Goal: Answer question/provide support: Share knowledge or assist other users

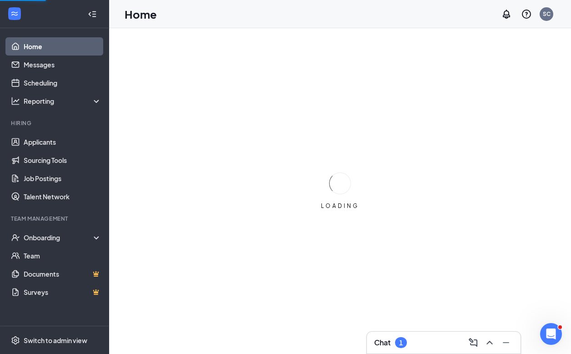
click at [413, 334] on div "Chat 1" at bounding box center [444, 342] width 154 height 22
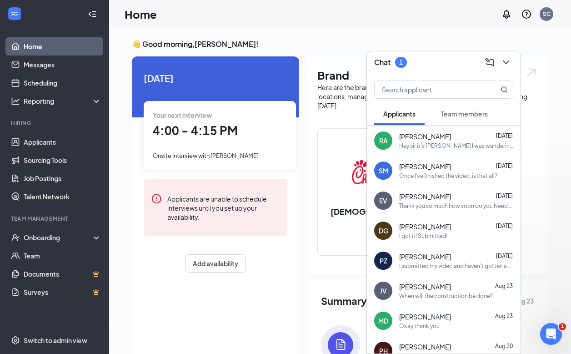
click at [455, 116] on span "Team members" at bounding box center [464, 114] width 47 height 8
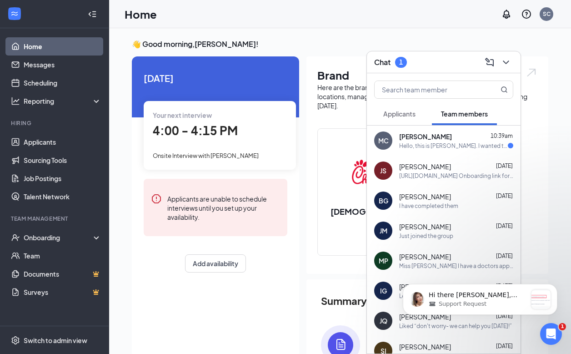
click at [484, 146] on div "Hello, this is [PERSON_NAME]. I wanted to follow up because I’ve submitted the …" at bounding box center [453, 146] width 109 height 8
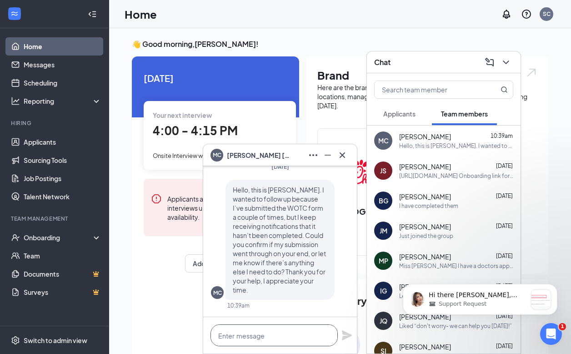
click at [312, 329] on textarea at bounding box center [274, 335] width 127 height 22
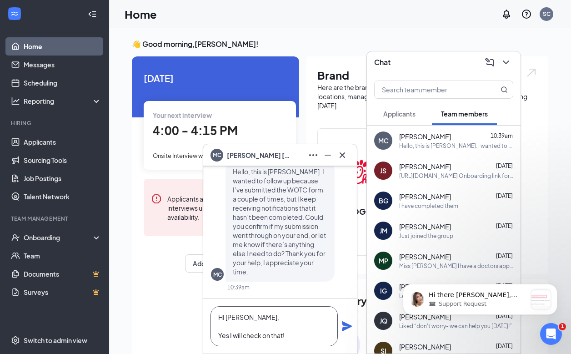
click at [224, 319] on textarea "HI [PERSON_NAME], Yes I will check on that!" at bounding box center [274, 326] width 127 height 40
click at [337, 323] on textarea "Hi [PERSON_NAME], Yes I will check on that!" at bounding box center [274, 326] width 127 height 40
type textarea "Hi [PERSON_NAME], Yes I will check on that!"
click at [343, 323] on icon "Plane" at bounding box center [347, 326] width 10 height 10
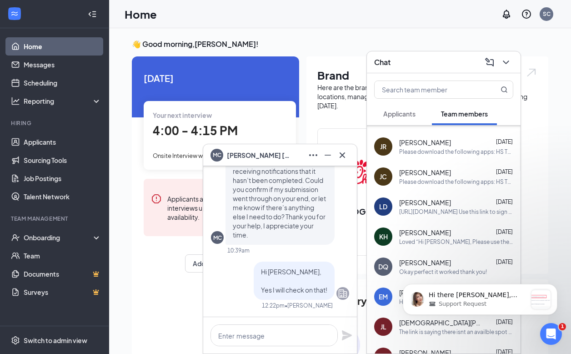
scroll to position [370, 0]
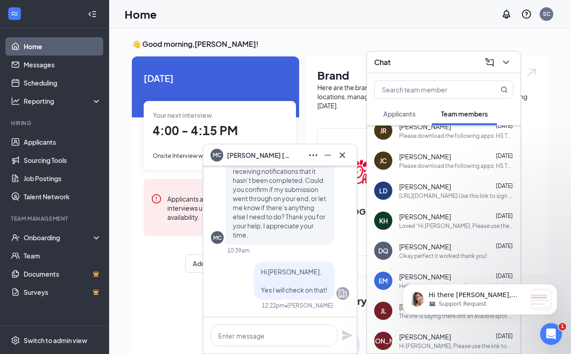
click at [437, 166] on div "Please download the following apps: HS TEAM (Free app- you do NOT need to do an…" at bounding box center [456, 166] width 114 height 8
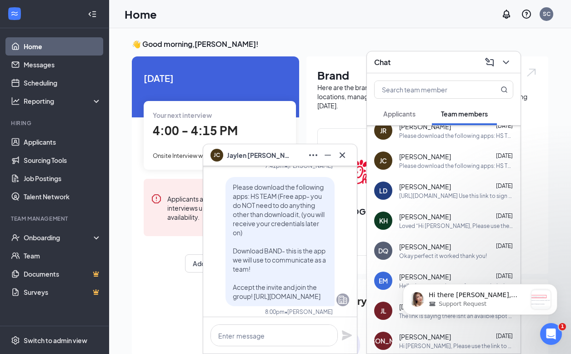
scroll to position [-10, 0]
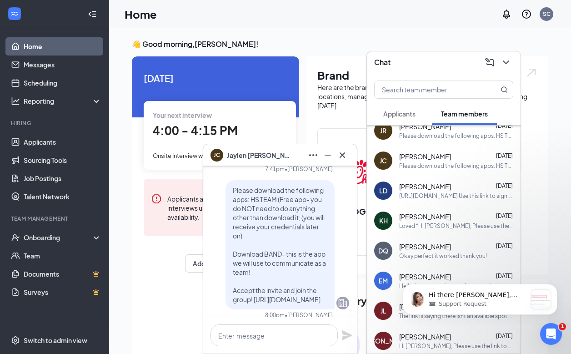
drag, startPoint x: 263, startPoint y: 290, endPoint x: 231, endPoint y: 171, distance: 122.9
click at [231, 180] on div "Please download the following apps: HS TEAM (Free app- you do NOT need to do an…" at bounding box center [280, 244] width 109 height 129
copy span "Please download the following apps: HS TEAM (Free app- you do NOT need to do an…"
click at [342, 153] on icon "Cross" at bounding box center [342, 155] width 11 height 11
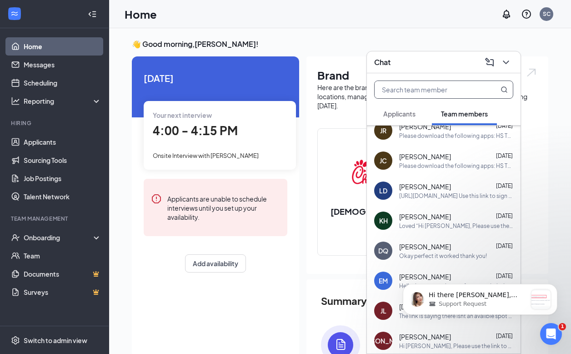
click at [388, 94] on input "text" at bounding box center [429, 89] width 108 height 17
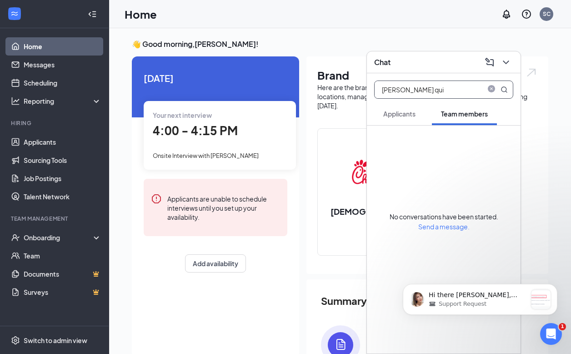
scroll to position [0, 0]
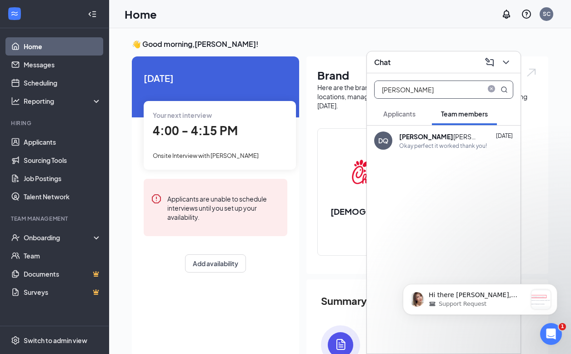
type input "[PERSON_NAME]"
click at [439, 151] on div "DQ [PERSON_NAME] [DATE] Okay perfect it worked thank you!" at bounding box center [444, 140] width 154 height 30
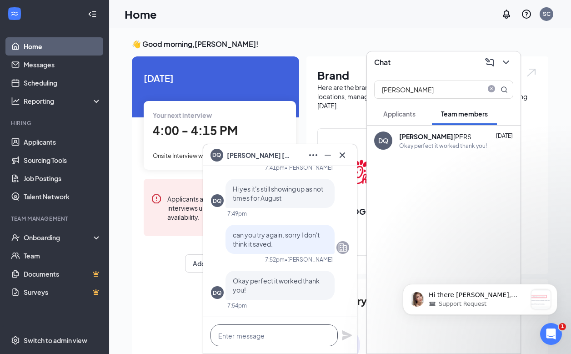
click at [269, 329] on textarea at bounding box center [274, 335] width 127 height 22
paste textarea "Please download the following apps: HS TEAM (Free app- you do NOT need to do an…"
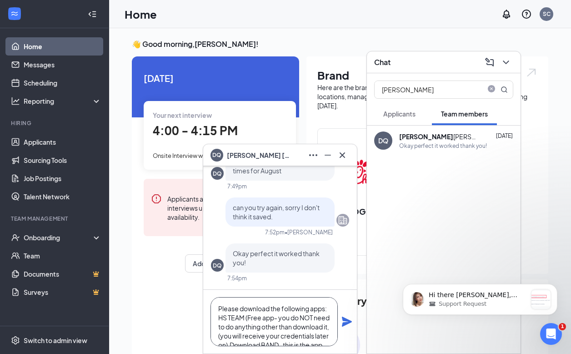
scroll to position [46, 0]
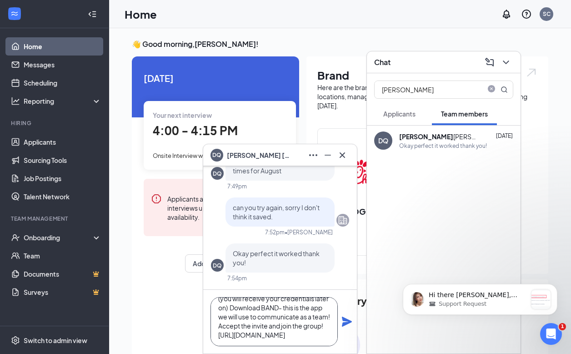
click at [302, 326] on textarea "Please download the following apps: HS TEAM (Free app- you do NOT need to do an…" at bounding box center [274, 321] width 127 height 49
click at [293, 315] on textarea "Please download the following apps: HS TEAM (Free app- you do NOT need to do an…" at bounding box center [274, 321] width 127 height 49
click at [296, 329] on textarea "Please download the following apps: HS TEAM (Free app- you do NOT need to do an…" at bounding box center [274, 321] width 127 height 49
click at [297, 326] on textarea "Please download the following apps: HS TEAM (Free app- you do NOT need to do an…" at bounding box center [274, 321] width 127 height 49
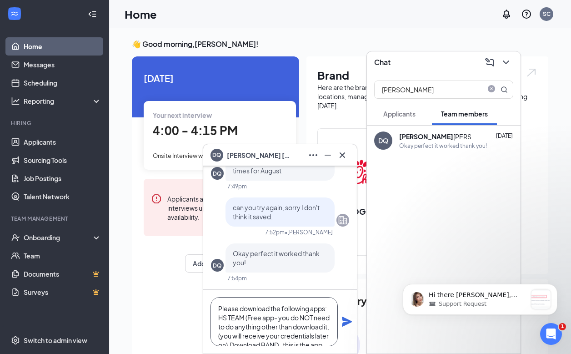
scroll to position [26, 0]
click at [280, 319] on textarea "Please download the following apps: HS TEAM (Free app- you do NOT need to do an…" at bounding box center [274, 321] width 127 height 49
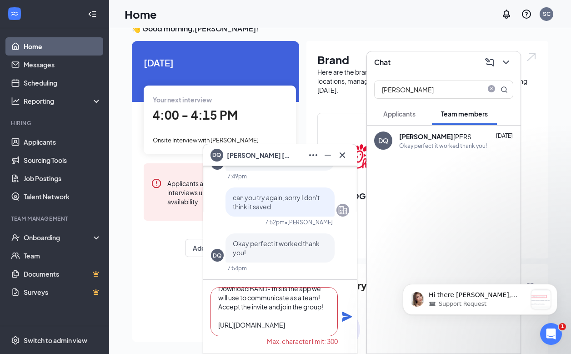
scroll to position [27, 0]
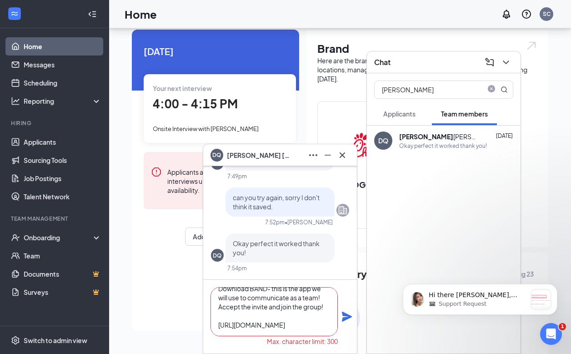
type textarea "Please download the following apps: HS TEAM (Free app- you do NOT need to do an…"
click at [346, 318] on icon "Plane" at bounding box center [347, 316] width 10 height 10
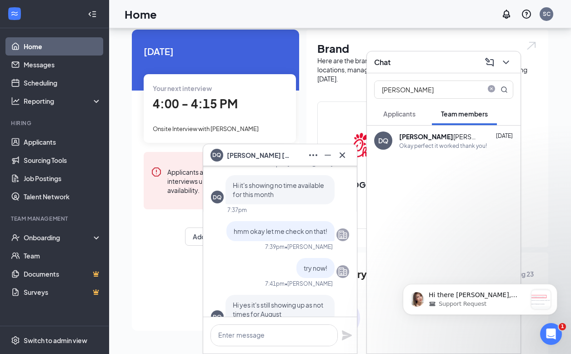
scroll to position [-415, 0]
click at [341, 156] on icon "Cross" at bounding box center [342, 154] width 5 height 5
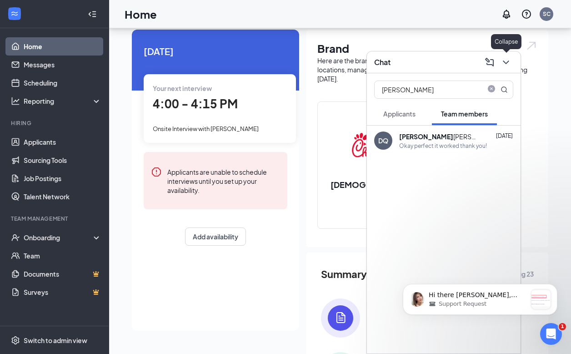
click at [500, 59] on button at bounding box center [506, 62] width 15 height 15
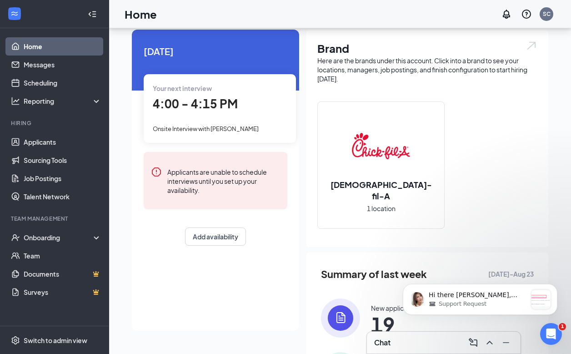
click at [421, 339] on div "Chat" at bounding box center [443, 342] width 139 height 15
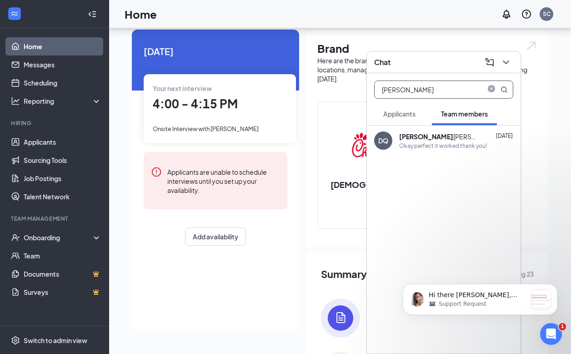
click at [471, 90] on input "[PERSON_NAME]" at bounding box center [429, 89] width 108 height 17
click at [64, 146] on link "Applicants" at bounding box center [63, 142] width 78 height 18
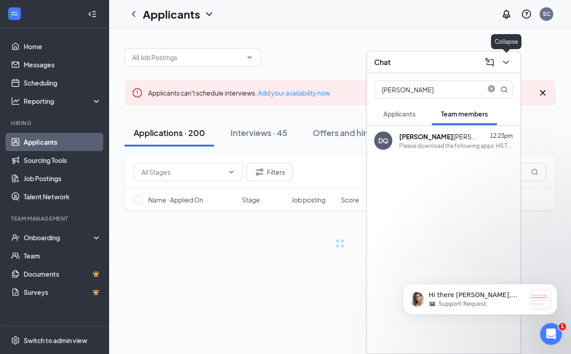
click at [508, 66] on icon "ChevronDown" at bounding box center [506, 62] width 11 height 11
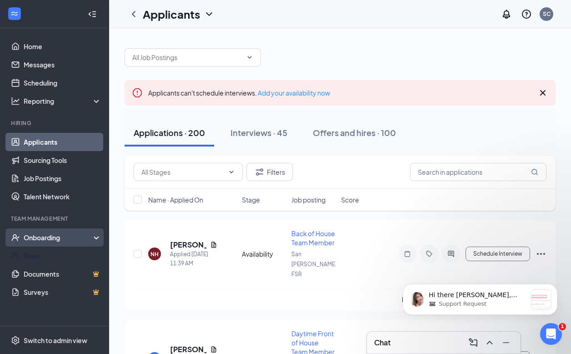
click at [51, 244] on div "Onboarding" at bounding box center [54, 237] width 109 height 18
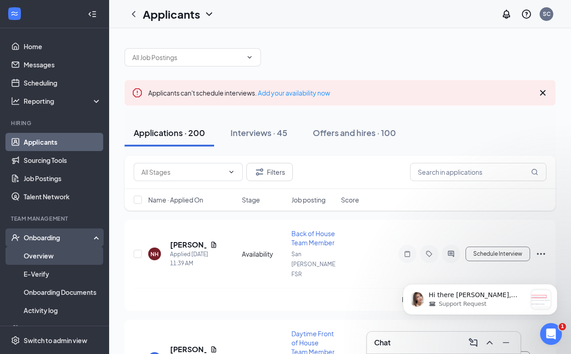
click at [51, 251] on link "Overview" at bounding box center [63, 255] width 78 height 18
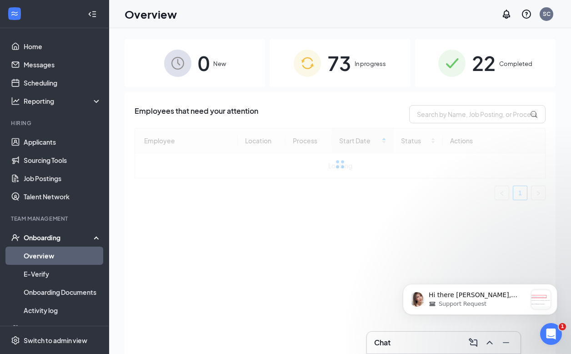
click at [370, 78] on div "73 In progress" at bounding box center [340, 63] width 141 height 48
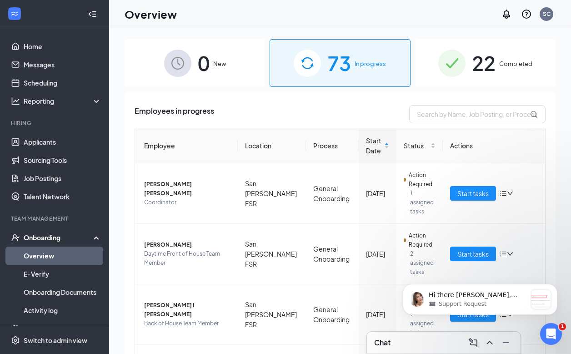
click at [449, 74] on img at bounding box center [451, 63] width 27 height 27
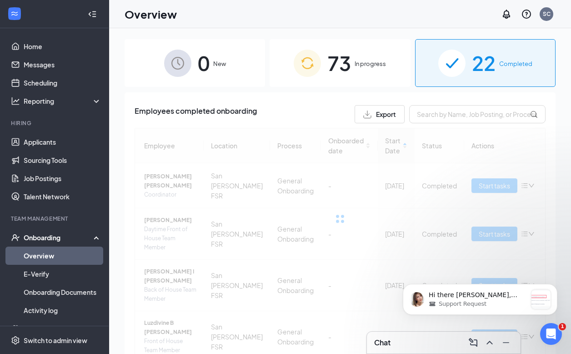
click at [377, 72] on div "73 In progress" at bounding box center [340, 63] width 141 height 48
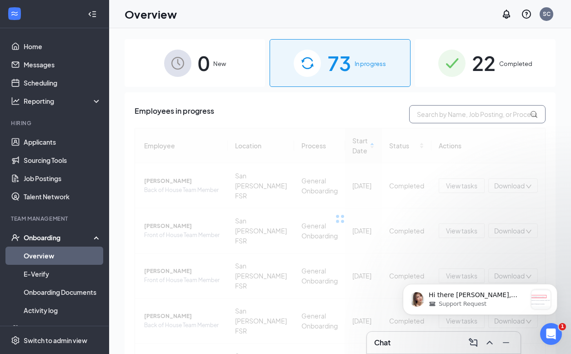
click at [439, 111] on input "text" at bounding box center [477, 114] width 136 height 18
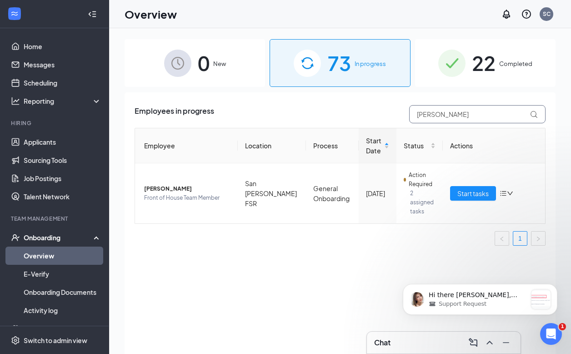
type input "[PERSON_NAME]"
drag, startPoint x: 412, startPoint y: 127, endPoint x: 181, endPoint y: 188, distance: 239.0
click at [181, 188] on span "[PERSON_NAME]" at bounding box center [187, 188] width 86 height 9
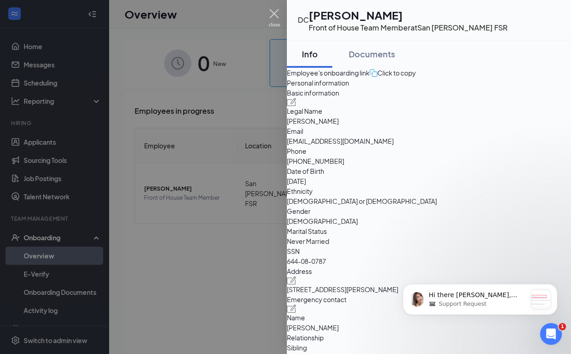
click at [278, 25] on img at bounding box center [274, 18] width 11 height 18
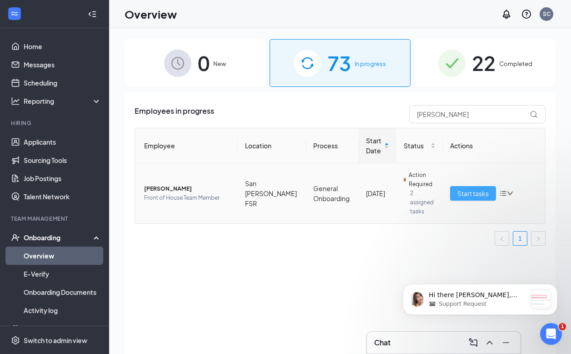
click at [462, 186] on button "Start tasks" at bounding box center [473, 193] width 46 height 15
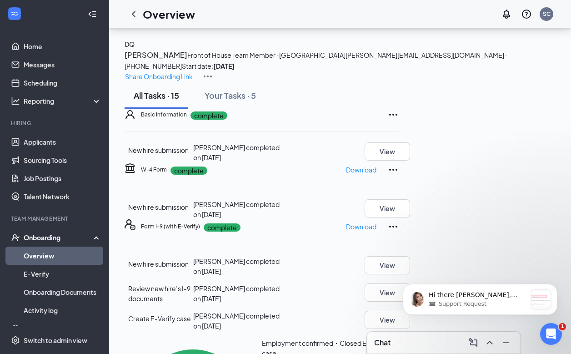
scroll to position [318, 0]
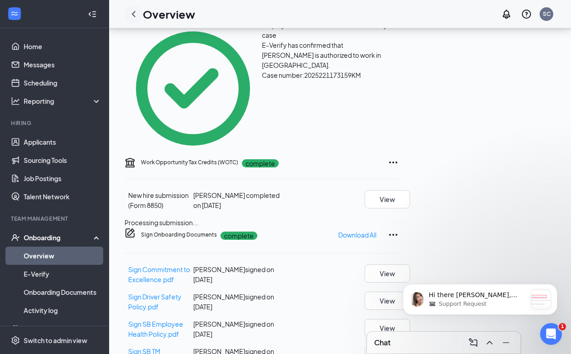
click at [133, 16] on icon "ChevronLeft" at bounding box center [133, 14] width 11 height 11
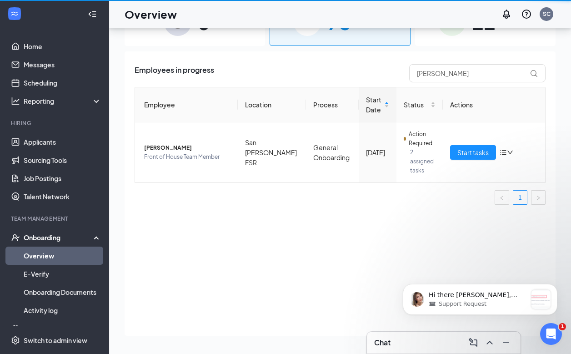
scroll to position [41, 0]
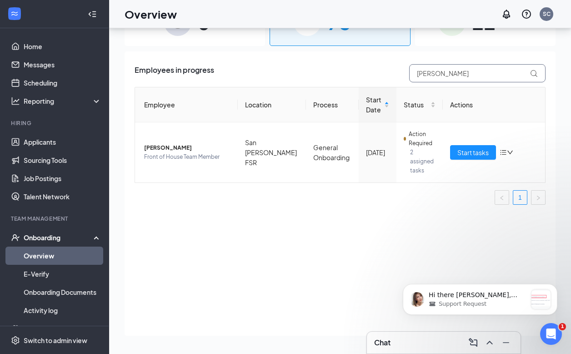
click at [455, 78] on input "[PERSON_NAME]" at bounding box center [477, 73] width 136 height 18
type input "[PERSON_NAME]"
click at [178, 152] on span "Back of House Team Member" at bounding box center [187, 156] width 86 height 9
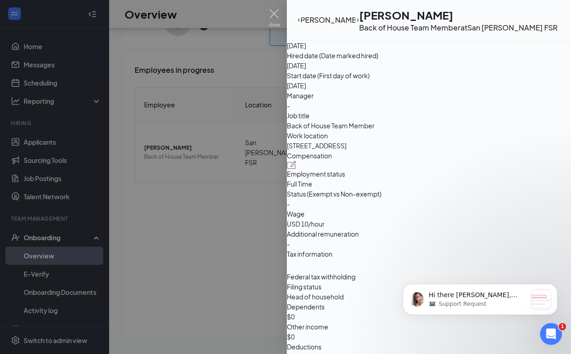
scroll to position [535, 0]
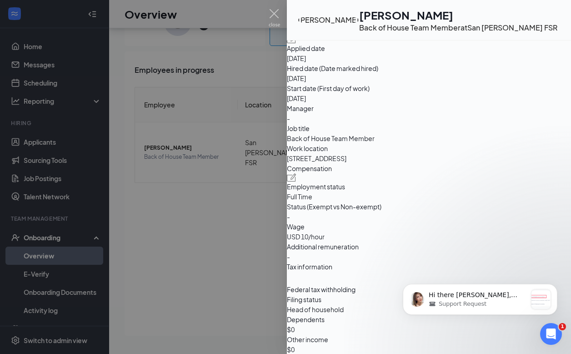
click at [527, 181] on div "Compensation" at bounding box center [429, 172] width 284 height 18
click at [533, 181] on div at bounding box center [429, 177] width 284 height 8
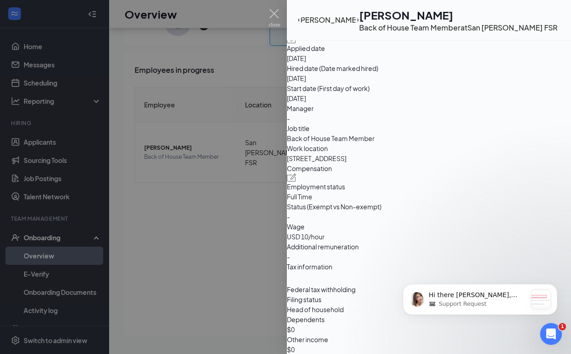
type input "9.5"
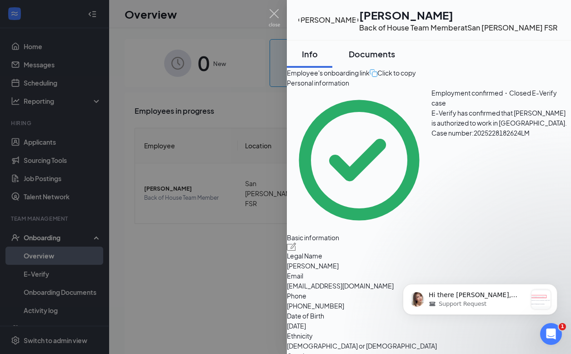
scroll to position [0, 0]
click at [370, 60] on button "Documents" at bounding box center [372, 53] width 65 height 27
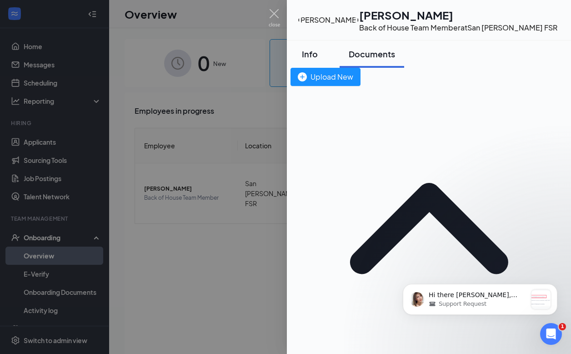
click at [317, 57] on div "Info" at bounding box center [309, 53] width 27 height 11
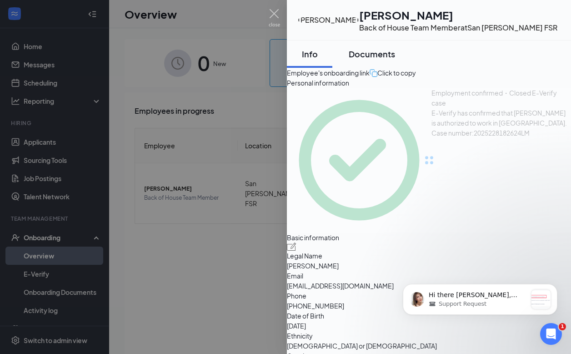
click at [366, 57] on div "Documents" at bounding box center [372, 53] width 46 height 11
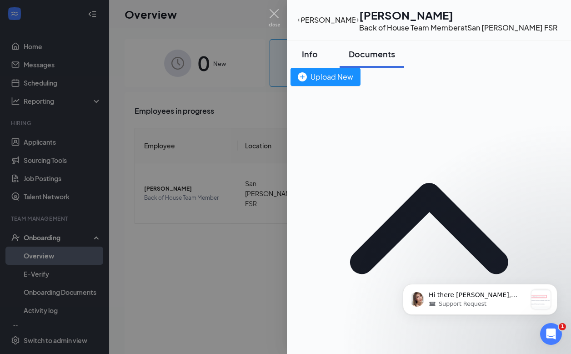
click at [317, 55] on div "Info" at bounding box center [309, 53] width 27 height 11
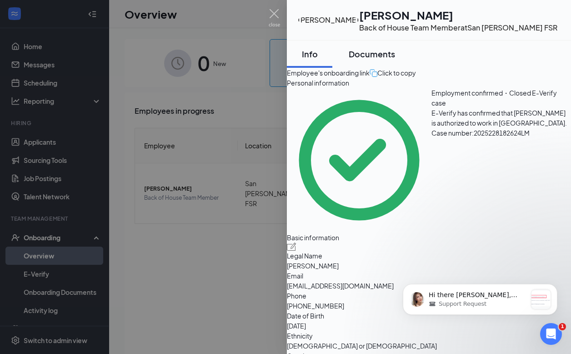
click at [369, 58] on div "Documents" at bounding box center [372, 53] width 46 height 11
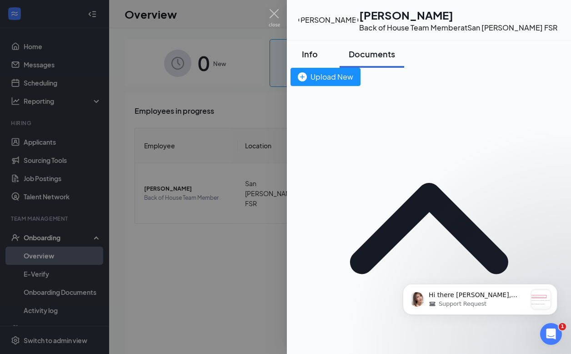
click at [323, 57] on div "Info" at bounding box center [309, 53] width 27 height 11
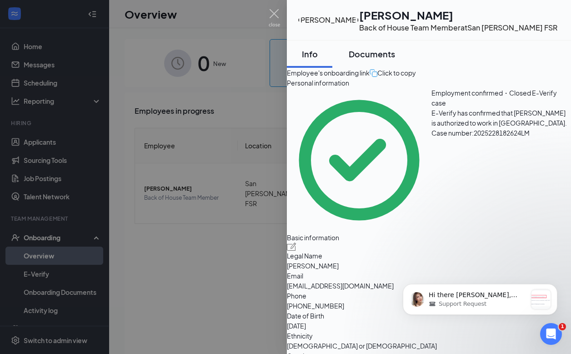
click at [385, 62] on button "Documents" at bounding box center [372, 53] width 65 height 27
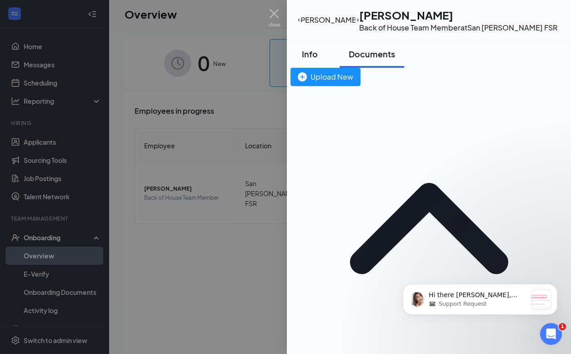
click at [324, 61] on button "Info" at bounding box center [309, 53] width 45 height 27
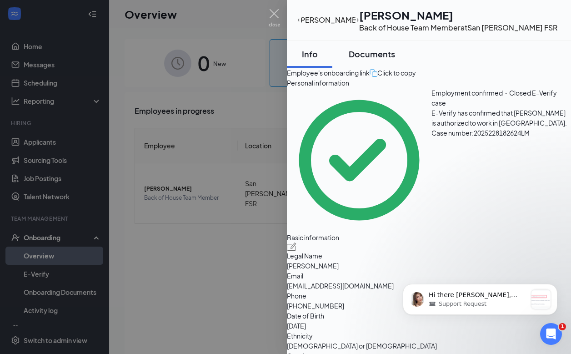
click at [382, 60] on button "Documents" at bounding box center [372, 53] width 65 height 27
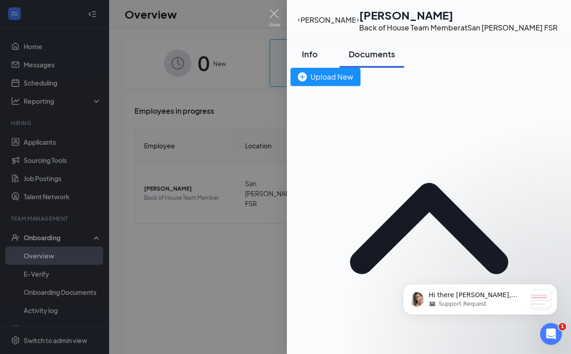
click at [320, 58] on div "Info" at bounding box center [309, 53] width 27 height 11
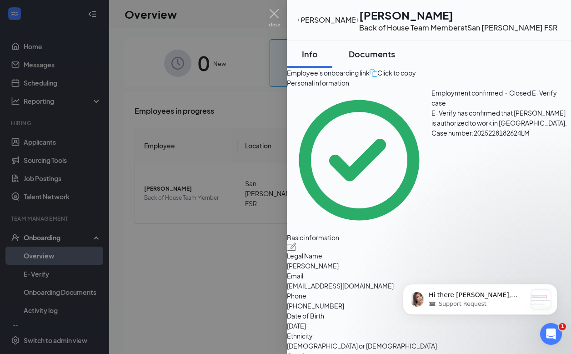
click at [390, 54] on div "Documents" at bounding box center [372, 53] width 46 height 11
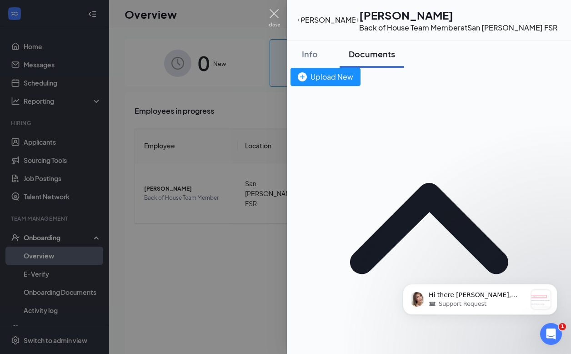
click at [276, 19] on img at bounding box center [274, 18] width 11 height 18
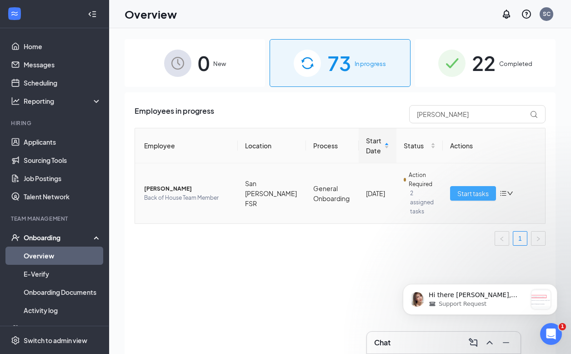
click at [478, 192] on span "Start tasks" at bounding box center [472, 193] width 31 height 10
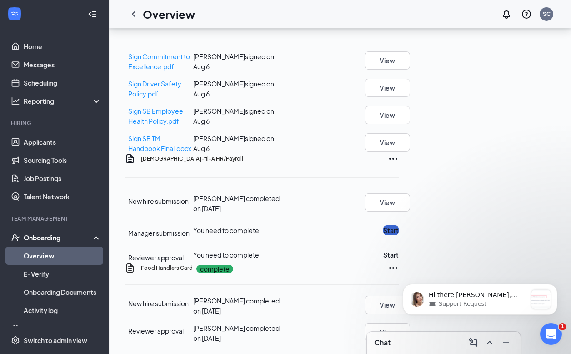
scroll to position [618, 0]
click at [399, 225] on button "Start" at bounding box center [390, 230] width 15 height 10
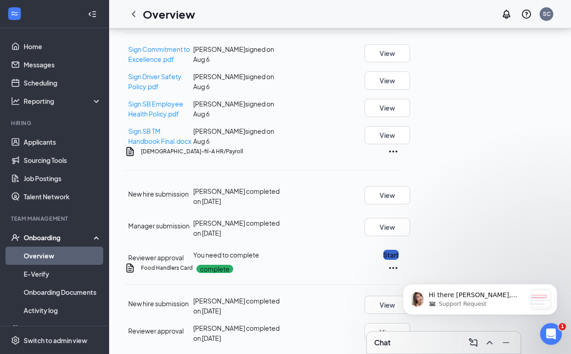
scroll to position [622, 0]
click at [399, 250] on button "Start" at bounding box center [390, 255] width 15 height 10
click at [449, 296] on p "Hi there [PERSON_NAME], [PERSON_NAME] here from the Support Team. Thank you for…" at bounding box center [478, 295] width 98 height 9
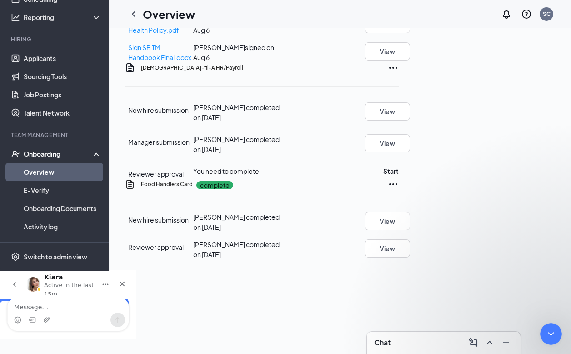
scroll to position [234, 0]
click at [58, 67] on link "Applicants" at bounding box center [63, 58] width 78 height 18
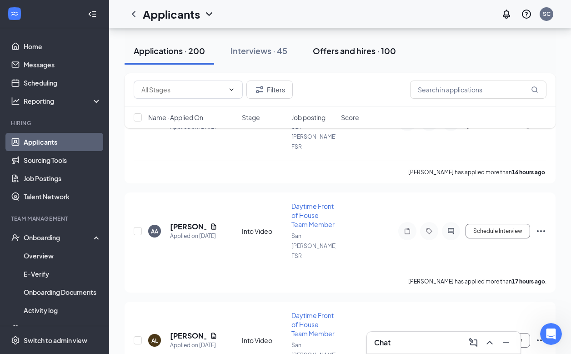
click at [373, 55] on div "Offers and hires · 100" at bounding box center [354, 50] width 83 height 11
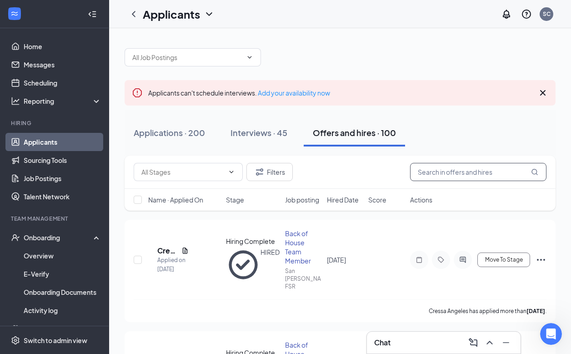
click at [443, 177] on input "text" at bounding box center [478, 172] width 136 height 18
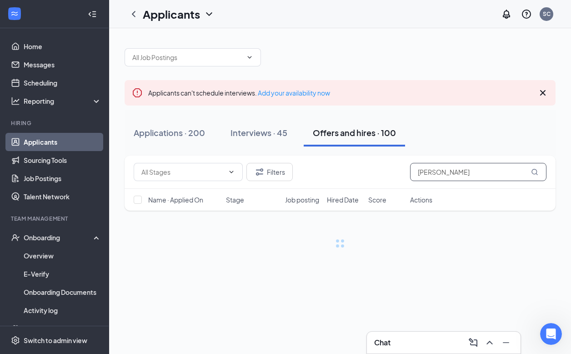
type input "[PERSON_NAME]"
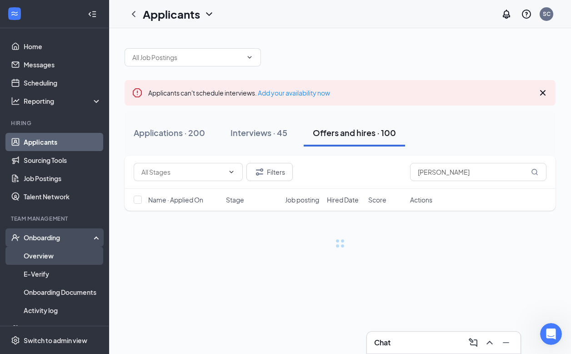
drag, startPoint x: 412, startPoint y: 186, endPoint x: 47, endPoint y: 250, distance: 370.2
click at [47, 250] on link "Overview" at bounding box center [63, 255] width 78 height 18
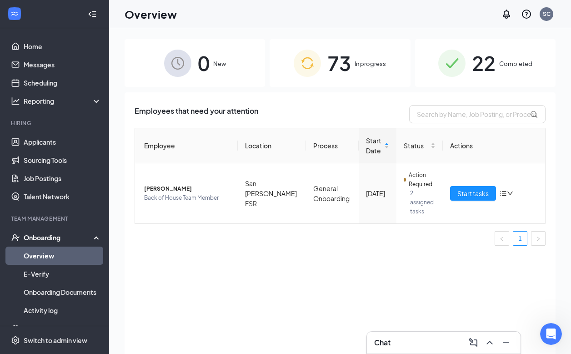
click at [46, 252] on link "Overview" at bounding box center [63, 255] width 78 height 18
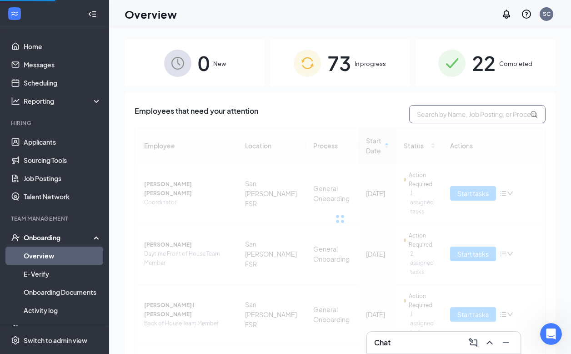
click at [441, 121] on input "text" at bounding box center [477, 114] width 136 height 18
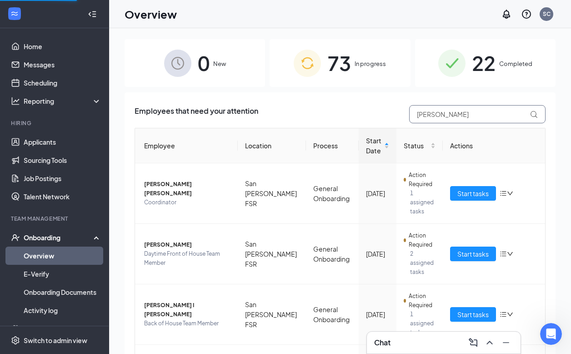
type input "[PERSON_NAME]"
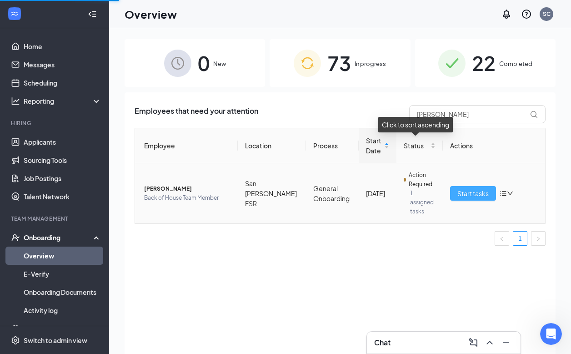
drag, startPoint x: 429, startPoint y: 132, endPoint x: 478, endPoint y: 189, distance: 75.4
click at [478, 189] on span "Start tasks" at bounding box center [472, 193] width 31 height 10
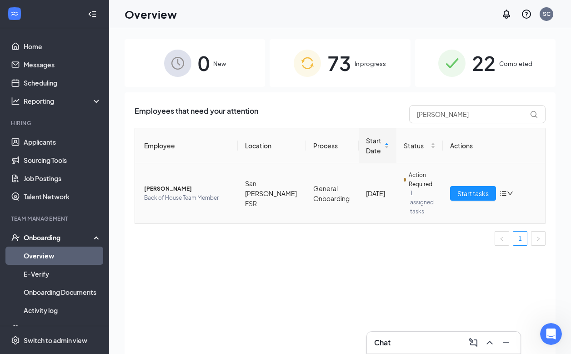
click at [503, 191] on icon "bars" at bounding box center [503, 193] width 6 height 5
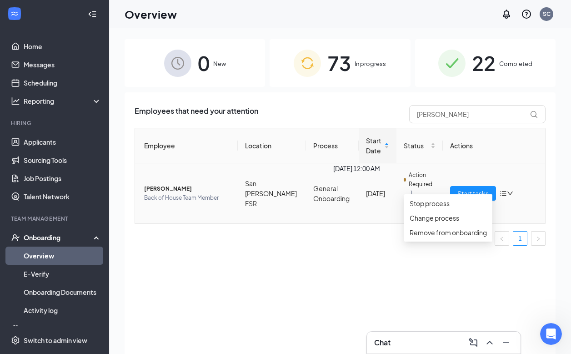
click at [368, 188] on div "[DATE]" at bounding box center [378, 193] width 24 height 10
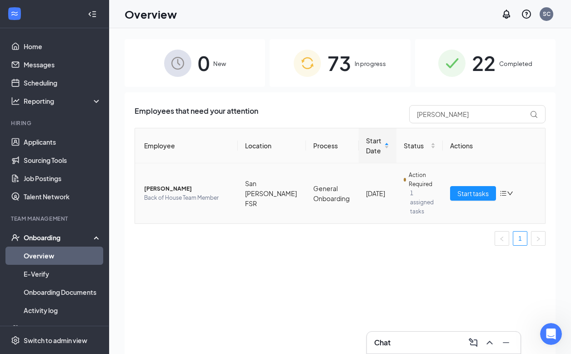
click at [179, 184] on span "[PERSON_NAME]" at bounding box center [187, 188] width 86 height 9
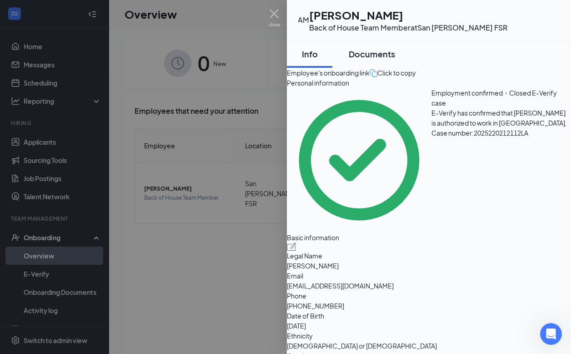
click at [378, 58] on div "Documents" at bounding box center [372, 53] width 46 height 11
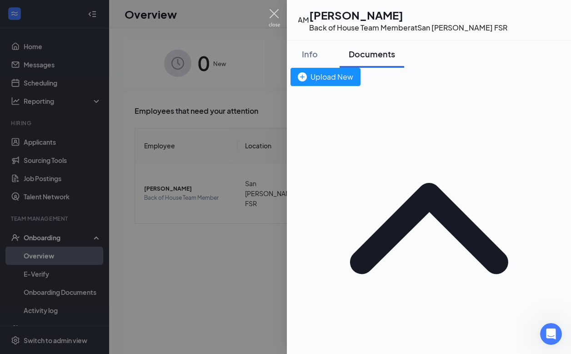
click at [275, 11] on img at bounding box center [274, 18] width 11 height 18
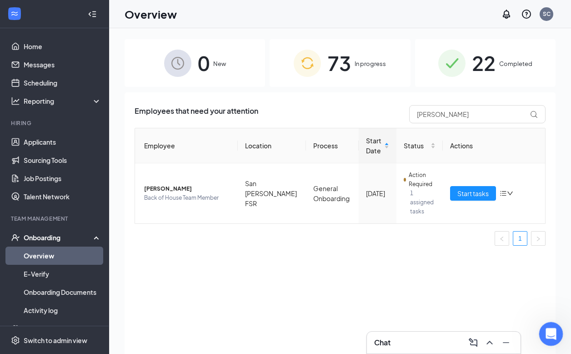
click at [552, 331] on icon "Open Intercom Messenger" at bounding box center [549, 332] width 15 height 15
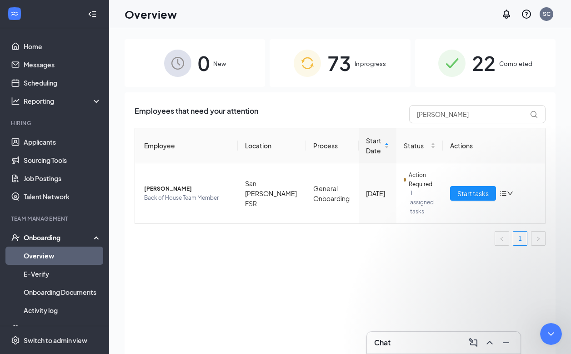
scroll to position [356, 0]
click at [329, 20] on div "Overview SC" at bounding box center [340, 14] width 462 height 28
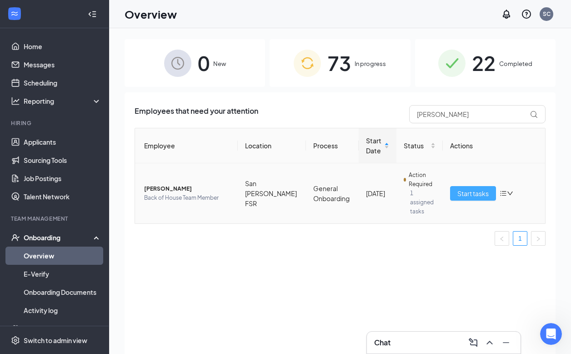
click at [477, 192] on span "Start tasks" at bounding box center [472, 193] width 31 height 10
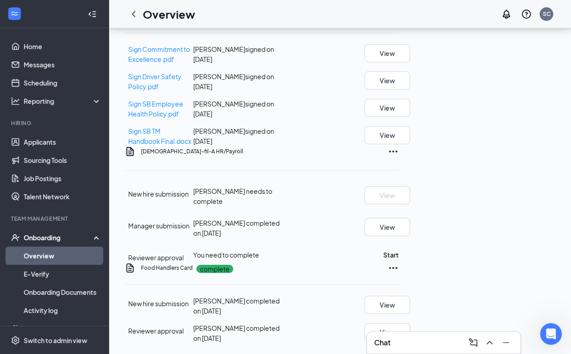
scroll to position [622, 0]
click at [133, 197] on icon "Checkmark" at bounding box center [130, 199] width 6 height 5
click at [399, 146] on icon "Ellipses" at bounding box center [393, 151] width 11 height 11
click at [399, 146] on div "[DEMOGRAPHIC_DATA]-fil-A HR/Payroll" at bounding box center [270, 151] width 258 height 11
click at [546, 332] on icon "Open Intercom Messenger" at bounding box center [549, 332] width 15 height 15
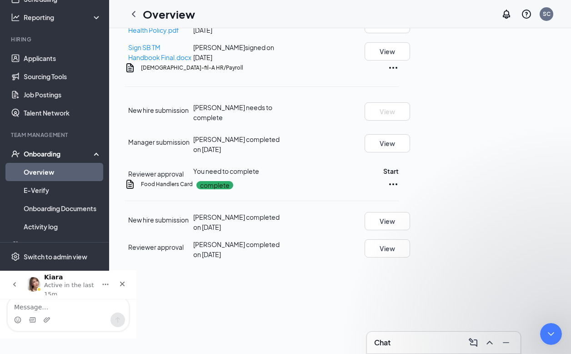
scroll to position [356, 0]
click at [101, 327] on div "Intercom messenger" at bounding box center [68, 319] width 121 height 15
click at [98, 312] on textarea "Message…" at bounding box center [68, 304] width 121 height 15
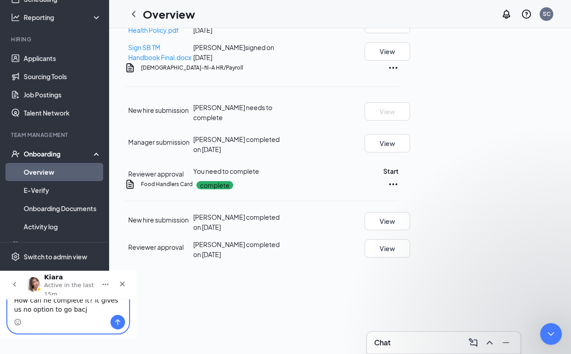
scroll to position [365, 0]
type textarea "How can he complete it? It gives us no option to go back to complete that secti…"
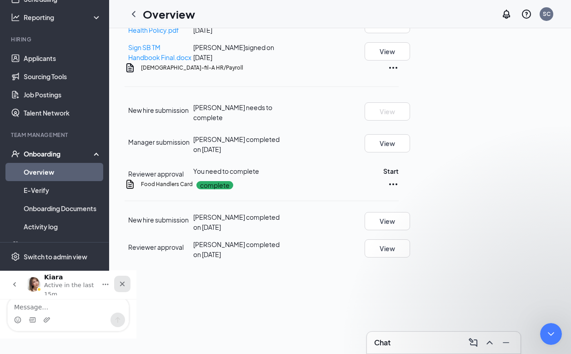
click at [126, 284] on icon "Close" at bounding box center [122, 283] width 7 height 7
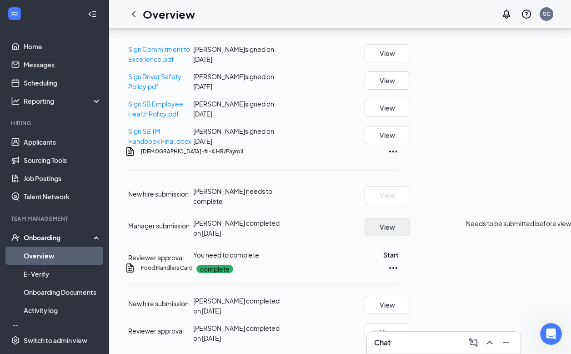
click at [410, 218] on button "View" at bounding box center [387, 227] width 45 height 18
click at [175, 190] on span "New hire submission" at bounding box center [158, 194] width 60 height 8
click at [410, 218] on button "View" at bounding box center [387, 227] width 45 height 18
click at [397, 151] on icon "Ellipses" at bounding box center [393, 152] width 8 height 2
click at [399, 146] on div "[DEMOGRAPHIC_DATA]-fil-A HR/Payroll" at bounding box center [270, 151] width 258 height 11
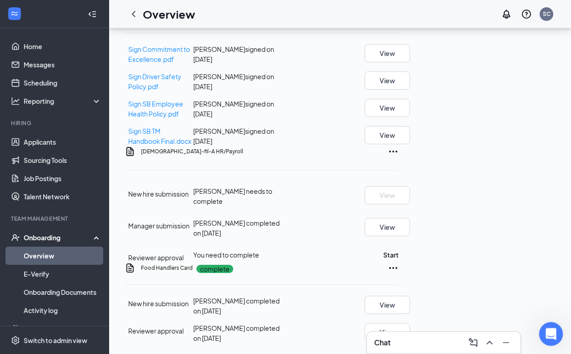
click at [549, 331] on icon "Open Intercom Messenger" at bounding box center [549, 332] width 15 height 15
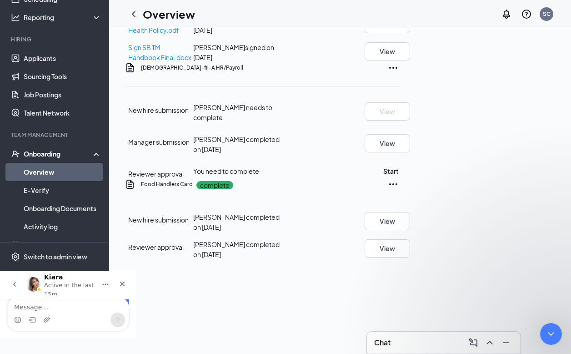
scroll to position [437, 0]
click at [88, 312] on textarea "Message…" at bounding box center [68, 304] width 121 height 15
type textarea "h"
click at [130, 286] on div "Close" at bounding box center [122, 284] width 16 height 16
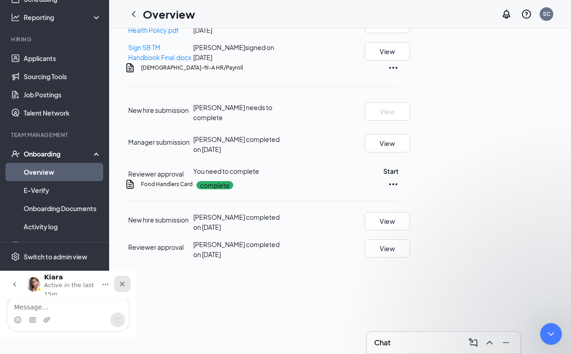
scroll to position [622, 0]
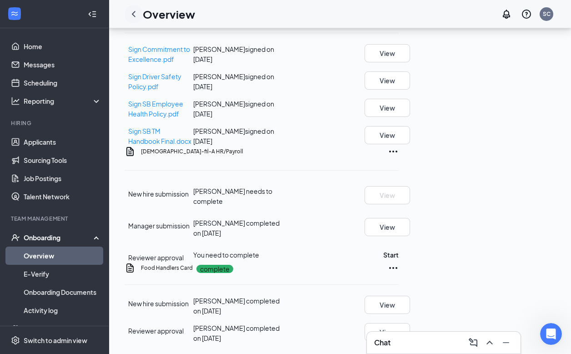
click at [132, 12] on icon "ChevronLeft" at bounding box center [133, 14] width 11 height 11
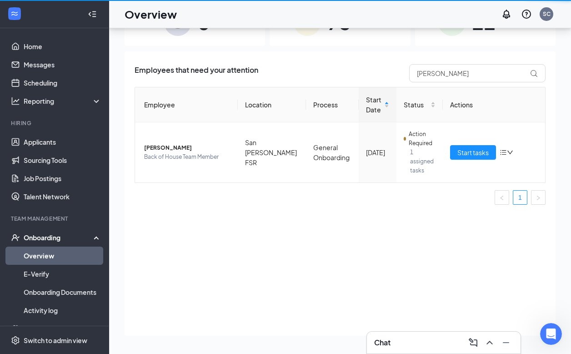
scroll to position [41, 0]
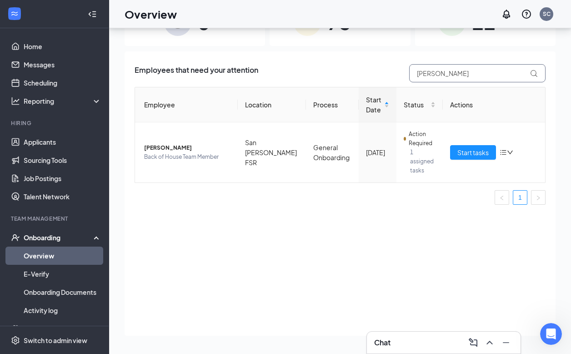
click at [444, 74] on input "[PERSON_NAME]" at bounding box center [477, 73] width 136 height 18
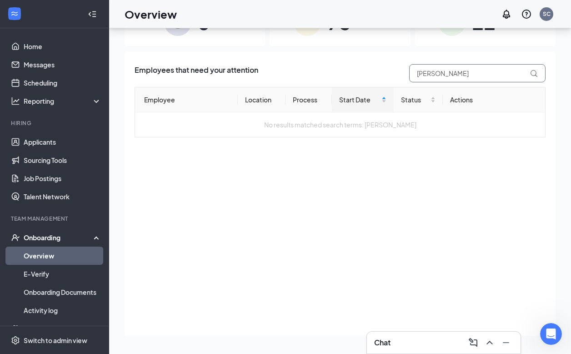
click at [463, 75] on input "[PERSON_NAME]" at bounding box center [477, 73] width 136 height 18
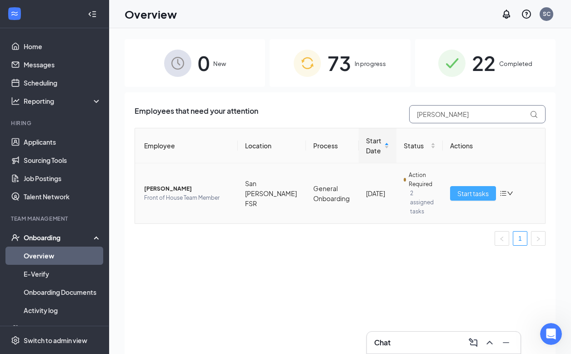
type input "[PERSON_NAME]"
click at [473, 188] on span "Start tasks" at bounding box center [472, 193] width 31 height 10
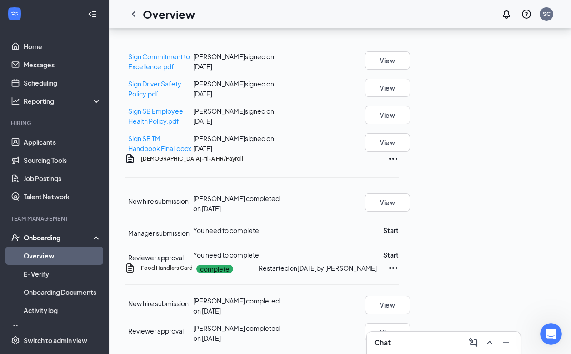
scroll to position [618, 0]
click at [399, 225] on button "Start" at bounding box center [390, 230] width 15 height 10
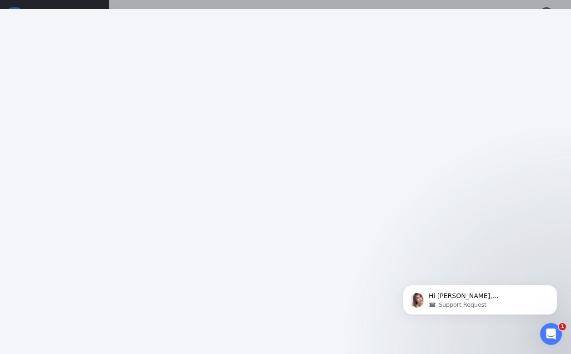
scroll to position [482, 0]
click at [483, 297] on p "Hi [PERSON_NAME], [PERSON_NAME] needs to complete this by accessing the link be…" at bounding box center [487, 295] width 117 height 9
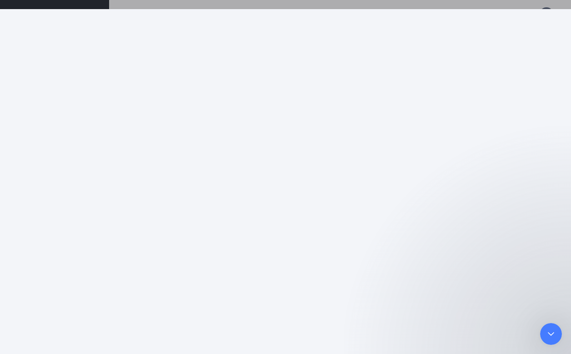
scroll to position [562, 0]
click at [125, 280] on icon "Close" at bounding box center [122, 280] width 5 height 5
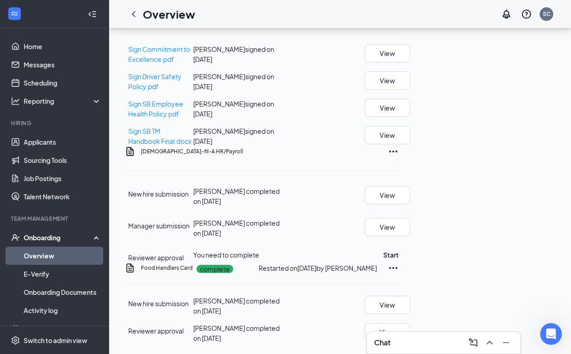
scroll to position [622, 0]
click at [399, 250] on button "Start" at bounding box center [390, 255] width 15 height 10
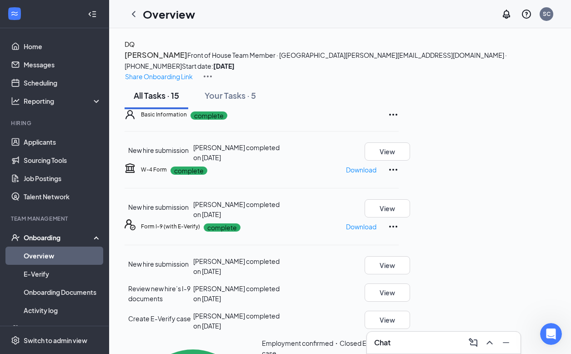
scroll to position [0, 0]
click at [133, 16] on icon "ChevronLeft" at bounding box center [133, 14] width 11 height 11
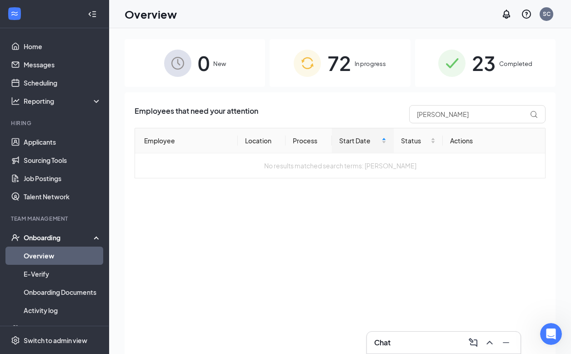
click at [350, 77] on span "72" at bounding box center [339, 62] width 24 height 31
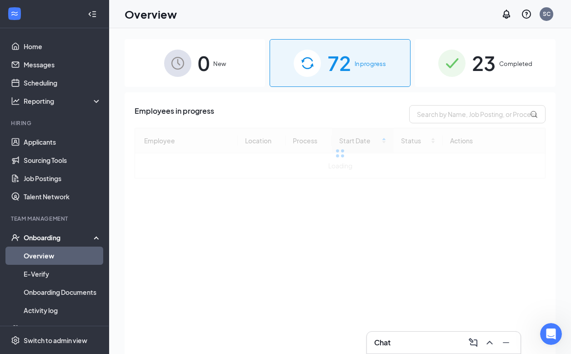
click at [452, 60] on img at bounding box center [451, 63] width 27 height 27
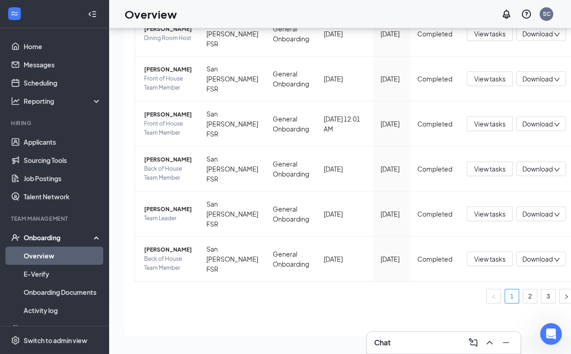
scroll to position [41, 0]
click at [523, 296] on link "2" at bounding box center [530, 296] width 14 height 14
click at [542, 293] on link "3" at bounding box center [549, 296] width 14 height 14
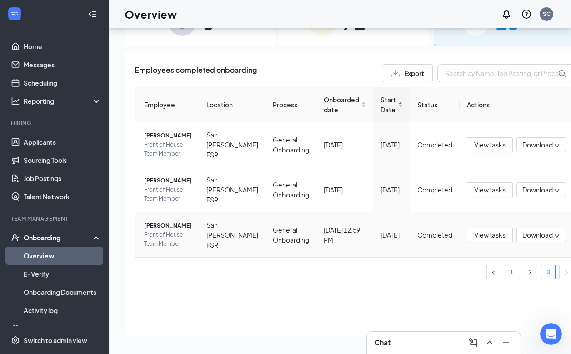
scroll to position [41, 0]
click at [564, 275] on icon "right" at bounding box center [566, 272] width 5 height 5
click at [456, 336] on div "Chat" at bounding box center [443, 342] width 139 height 15
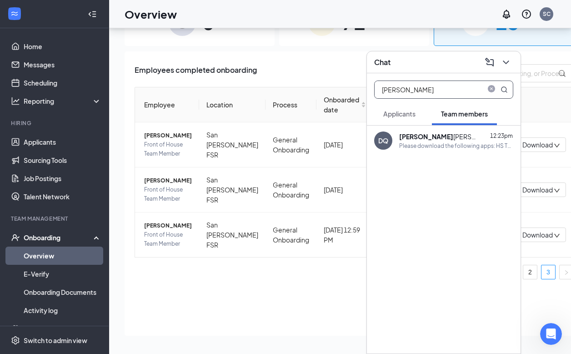
click at [441, 92] on input "[PERSON_NAME]" at bounding box center [429, 89] width 108 height 17
type input "[PERSON_NAME]"
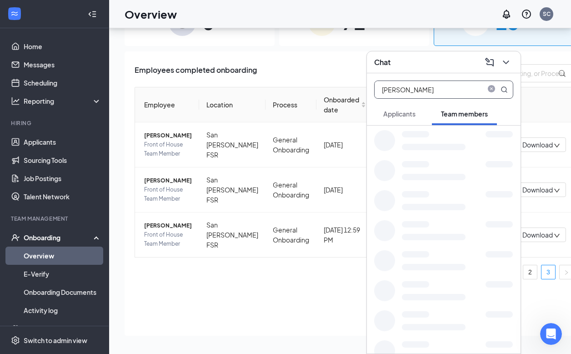
click at [437, 141] on div at bounding box center [457, 144] width 111 height 12
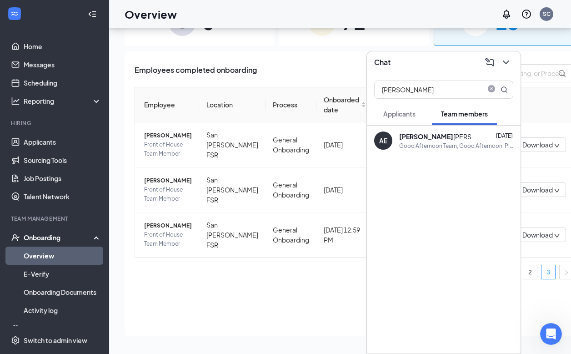
click at [433, 146] on div "Good Afternoon Team, Good Afternoon, Please use the link to sign up to come in …" at bounding box center [456, 146] width 114 height 8
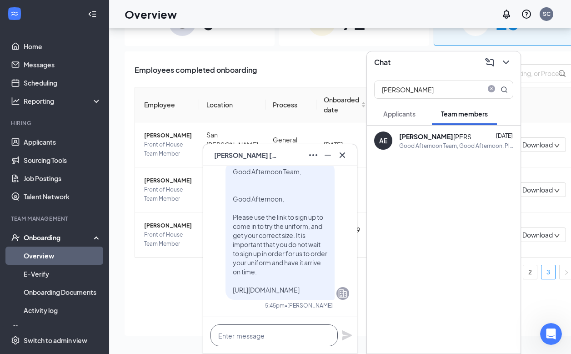
click at [297, 336] on textarea at bounding box center [274, 335] width 127 height 22
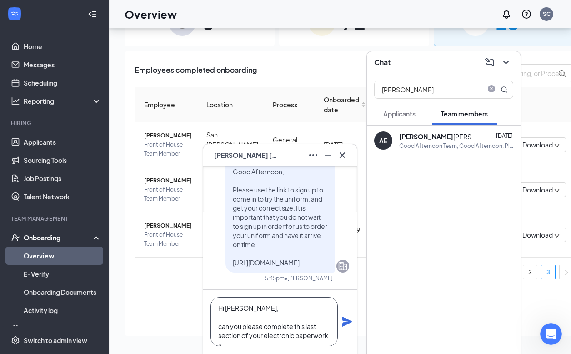
scroll to position [10, 0]
paste textarea "[URL][DOMAIN_NAME]"
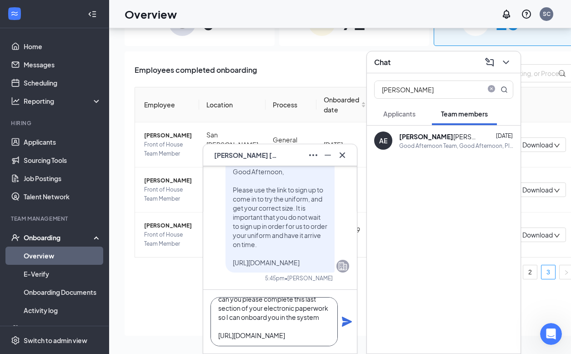
scroll to position [46, 0]
type textarea "Hi [PERSON_NAME], can you please complete this last section of your electronic …"
click at [350, 322] on icon "Plane" at bounding box center [347, 321] width 10 height 10
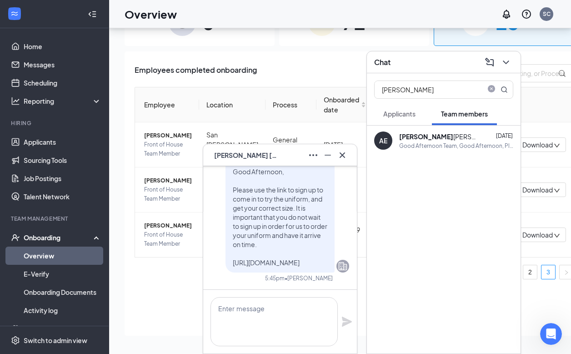
scroll to position [0, 0]
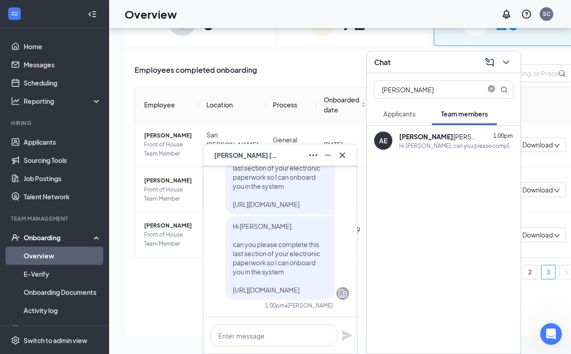
drag, startPoint x: 283, startPoint y: 292, endPoint x: 233, endPoint y: 274, distance: 53.6
click at [233, 274] on p "Hi [PERSON_NAME], can you please complete this last section of your electronic …" at bounding box center [280, 257] width 95 height 73
copy span "[URL][DOMAIN_NAME]"
click at [500, 58] on button at bounding box center [506, 62] width 15 height 15
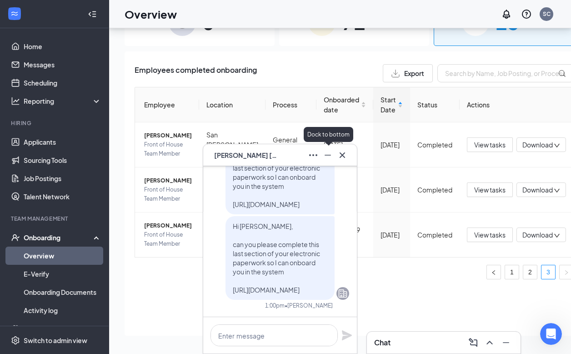
click at [339, 160] on icon "Cross" at bounding box center [342, 155] width 11 height 11
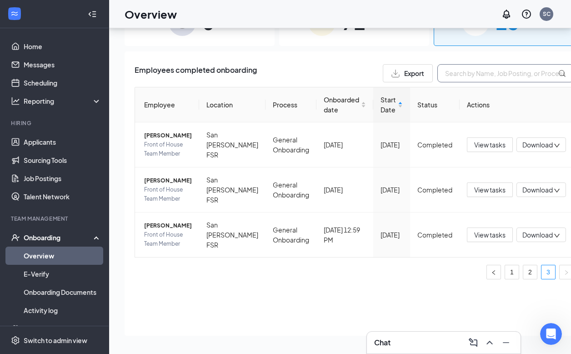
click at [438, 66] on input "text" at bounding box center [505, 73] width 136 height 18
type input "jaylen"
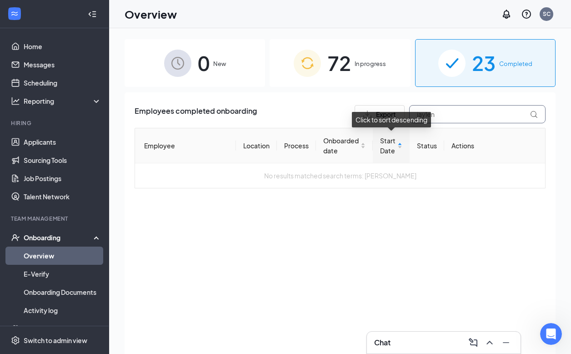
scroll to position [0, 0]
click at [378, 78] on div "72 In progress" at bounding box center [340, 63] width 141 height 48
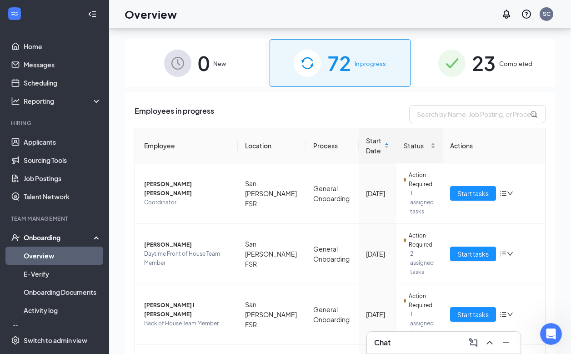
scroll to position [41, 0]
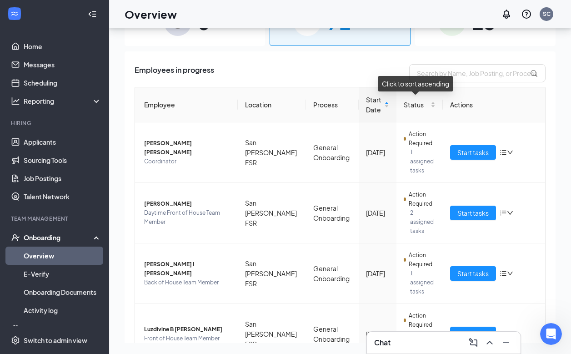
click at [442, 80] on div "Click to sort ascending" at bounding box center [415, 83] width 75 height 15
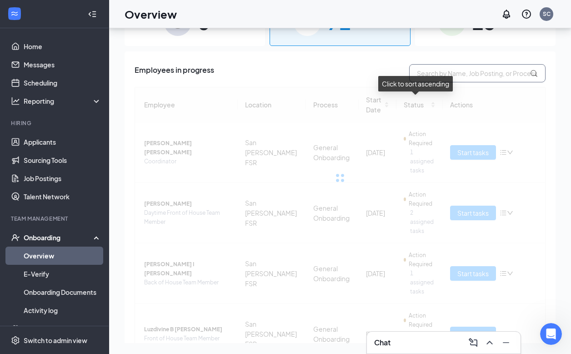
click at [440, 74] on input "text" at bounding box center [477, 73] width 136 height 18
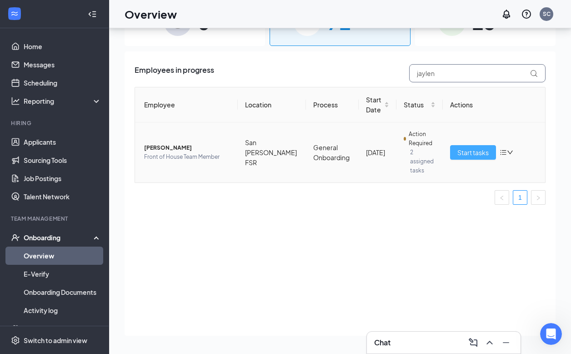
type input "jaylen"
click at [467, 147] on span "Start tasks" at bounding box center [472, 152] width 31 height 10
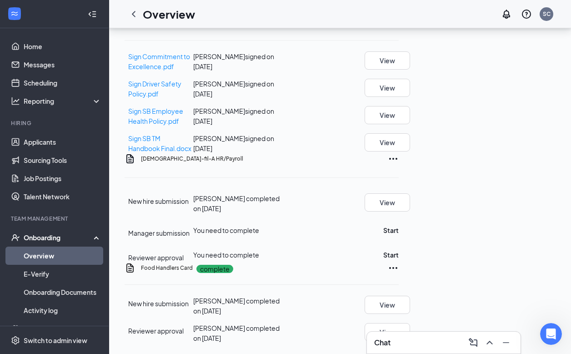
scroll to position [618, 0]
click at [399, 225] on button "Start" at bounding box center [390, 230] width 15 height 10
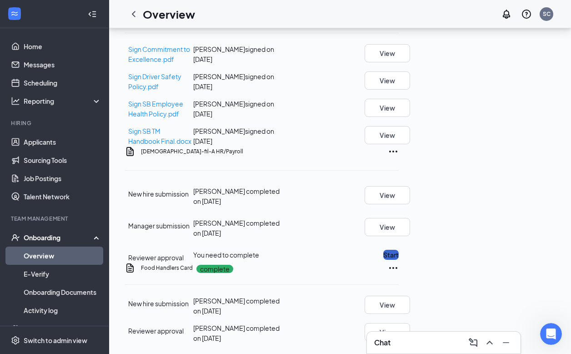
scroll to position [622, 0]
click at [399, 250] on button "Start" at bounding box center [390, 255] width 15 height 10
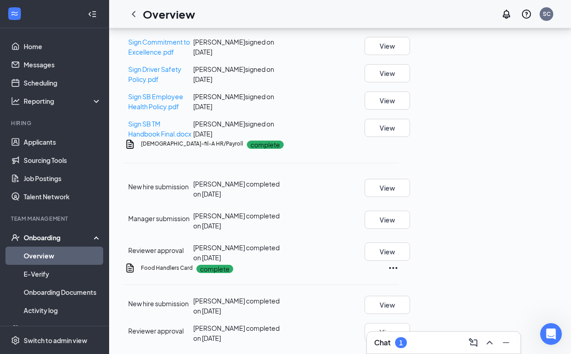
scroll to position [0, 0]
click at [128, 19] on icon "ChevronLeft" at bounding box center [133, 14] width 11 height 11
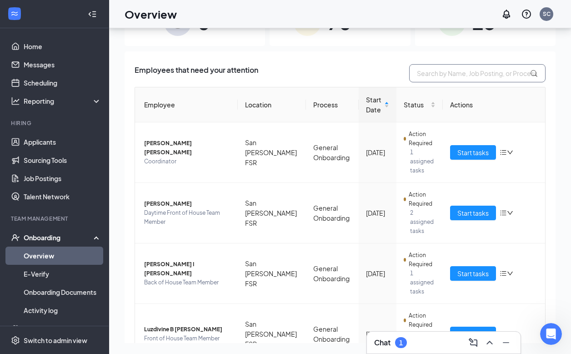
click at [425, 79] on input "text" at bounding box center [477, 73] width 136 height 18
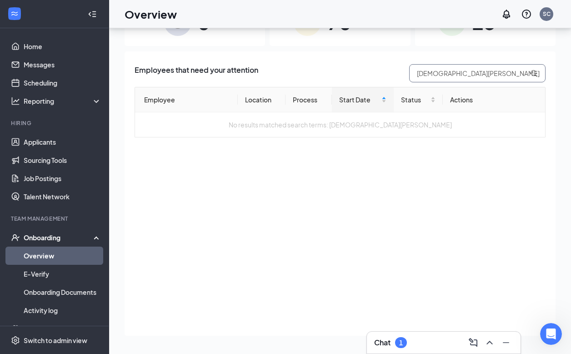
click at [465, 73] on input "[DEMOGRAPHIC_DATA][PERSON_NAME]" at bounding box center [477, 73] width 136 height 18
type input "[DEMOGRAPHIC_DATA]"
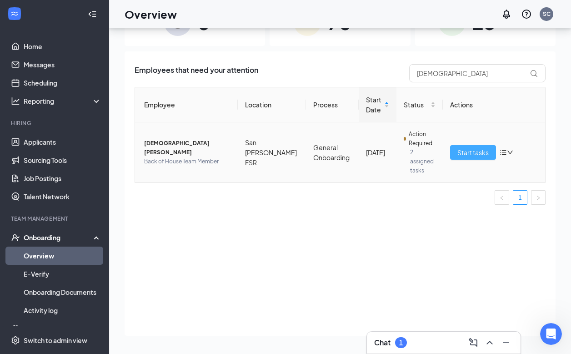
click at [482, 153] on button "Start tasks" at bounding box center [473, 152] width 46 height 15
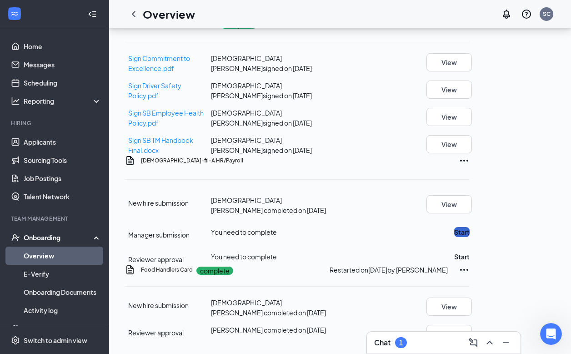
scroll to position [618, 0]
click at [470, 227] on button "Start" at bounding box center [461, 232] width 15 height 10
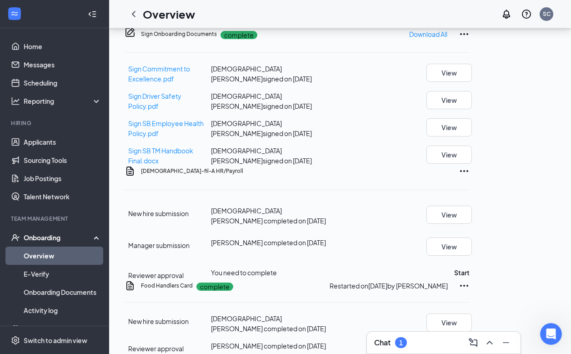
scroll to position [598, 0]
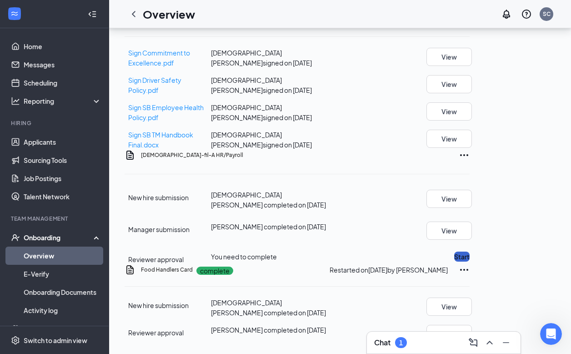
click at [470, 252] on button "Start" at bounding box center [461, 256] width 15 height 10
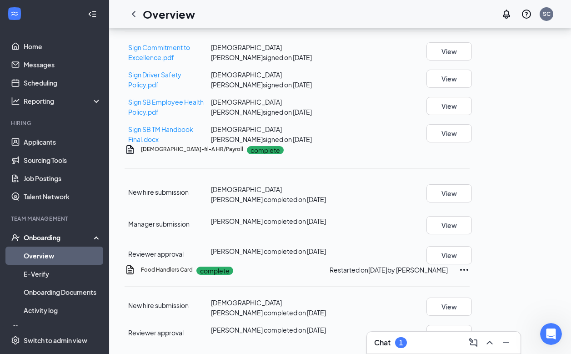
scroll to position [625, 0]
click at [404, 343] on div "1" at bounding box center [401, 342] width 12 height 11
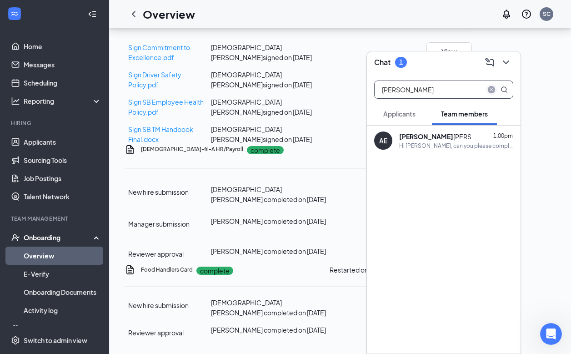
click at [493, 90] on icon "close-circle" at bounding box center [491, 89] width 7 height 7
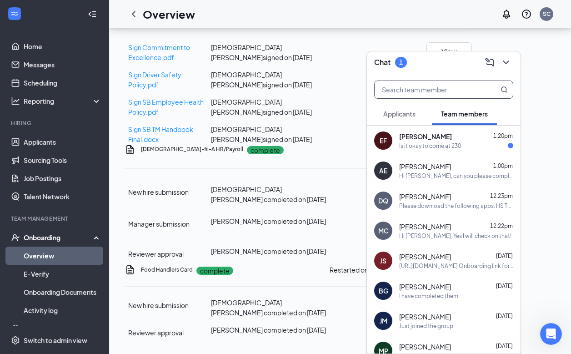
click at [468, 148] on div "Is it okay to come at 230" at bounding box center [456, 146] width 114 height 8
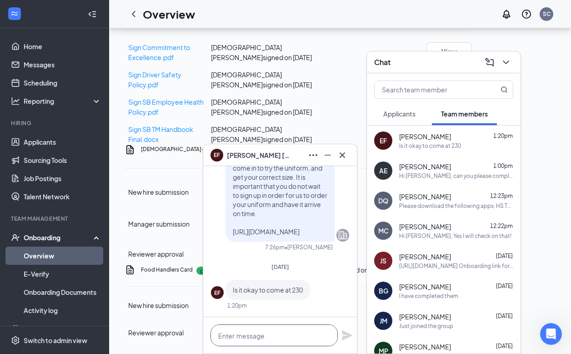
click at [274, 336] on textarea at bounding box center [274, 335] width 127 height 22
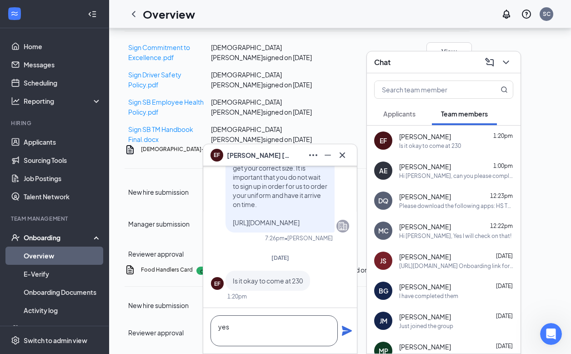
type textarea "yes"
click at [342, 329] on icon "Plane" at bounding box center [346, 330] width 11 height 11
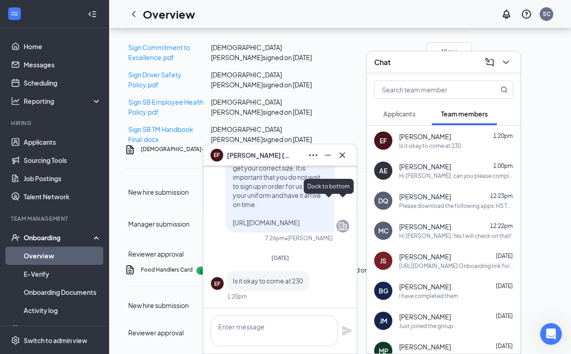
scroll to position [0, 0]
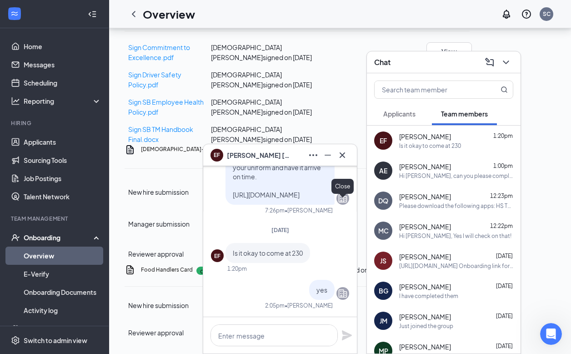
click at [340, 159] on icon "Cross" at bounding box center [342, 155] width 11 height 11
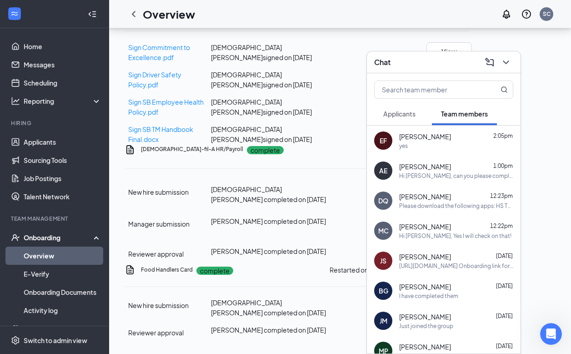
click at [506, 64] on icon "ChevronDown" at bounding box center [506, 62] width 6 height 4
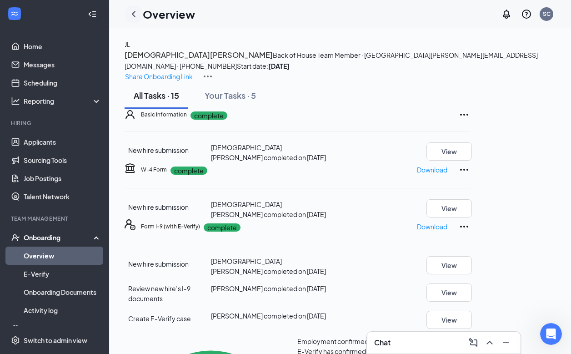
click at [133, 17] on icon "ChevronLeft" at bounding box center [133, 14] width 11 height 11
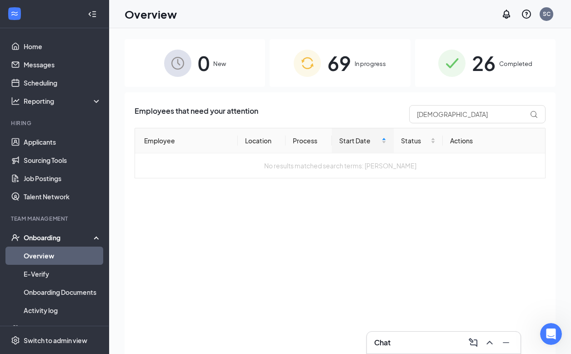
click at [410, 340] on div "Chat" at bounding box center [443, 342] width 139 height 15
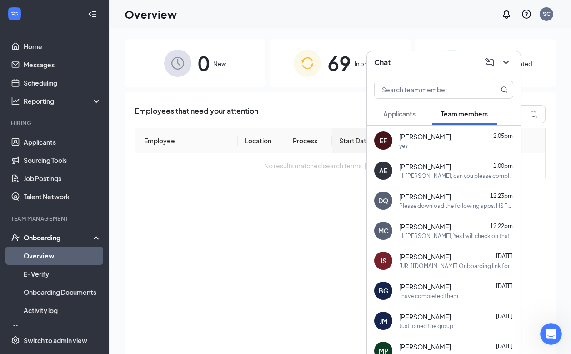
click at [301, 275] on div "Employees that need your attention [PERSON_NAME] Employee Location Process Star…" at bounding box center [340, 234] width 431 height 284
click at [504, 66] on icon "ChevronDown" at bounding box center [506, 62] width 11 height 11
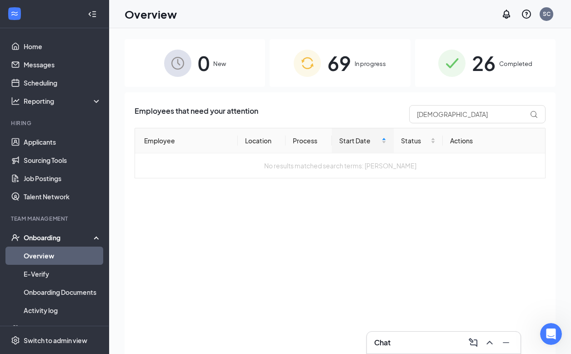
click at [484, 71] on span "26" at bounding box center [484, 62] width 24 height 31
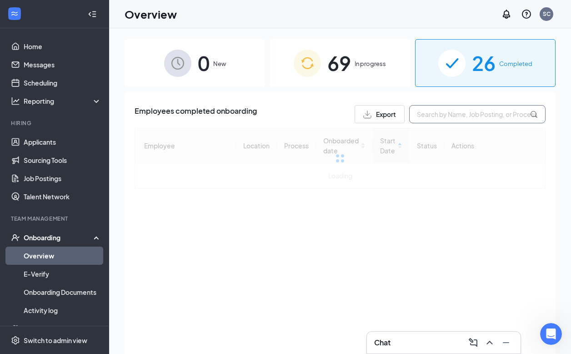
click at [459, 119] on input "text" at bounding box center [477, 114] width 136 height 18
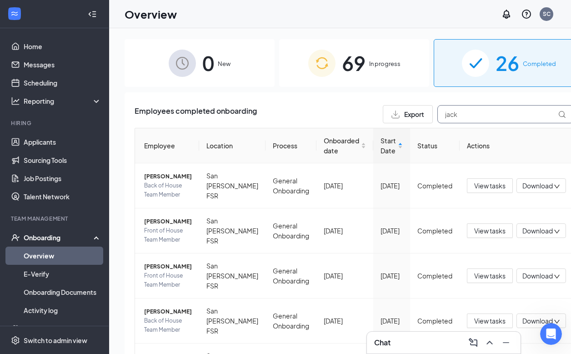
type input "jack"
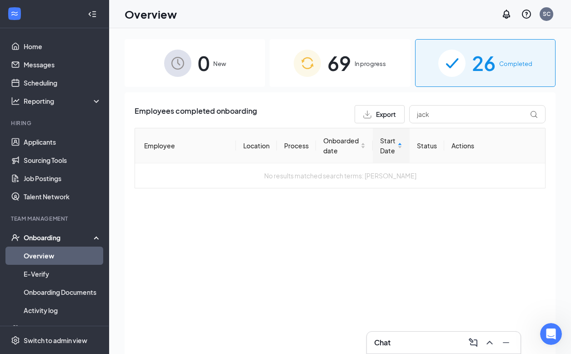
click at [362, 73] on div "69 In progress" at bounding box center [340, 63] width 141 height 48
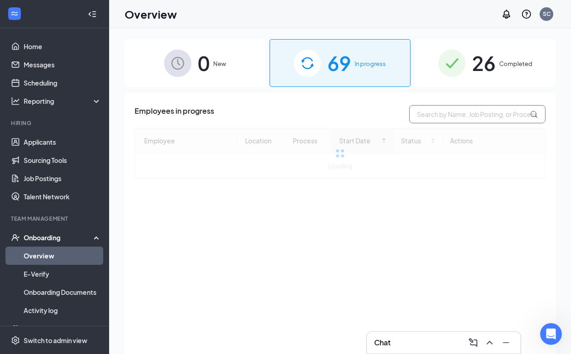
click at [434, 112] on input "text" at bounding box center [477, 114] width 136 height 18
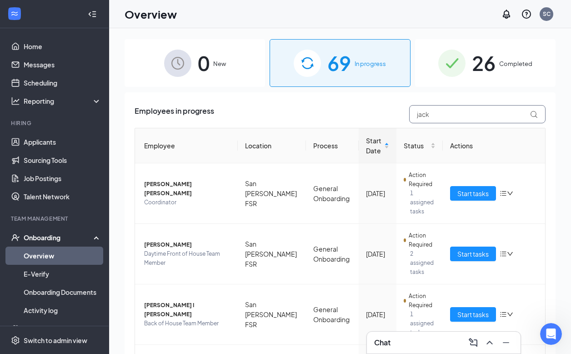
type input "jack"
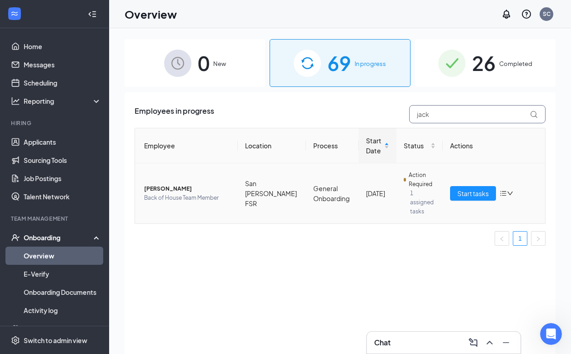
scroll to position [11, 0]
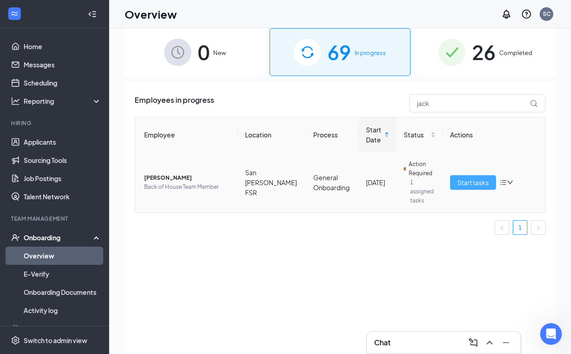
click at [461, 177] on span "Start tasks" at bounding box center [472, 182] width 31 height 10
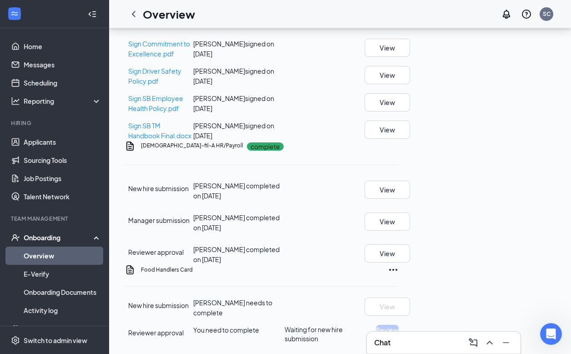
scroll to position [622, 0]
click at [259, 326] on span "You need to complete" at bounding box center [226, 330] width 66 height 8
click at [166, 328] on span "Reviewer approval" at bounding box center [155, 332] width 55 height 8
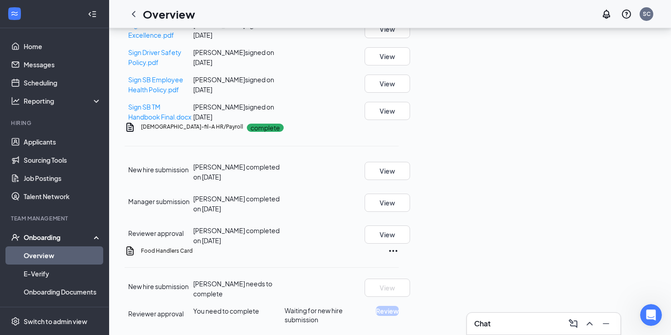
scroll to position [611, 0]
click at [399, 259] on div "Food Handlers Card New hire submission [PERSON_NAME] needs to complete View Rev…" at bounding box center [262, 285] width 274 height 79
click at [399, 256] on icon "Ellipses" at bounding box center [393, 251] width 11 height 11
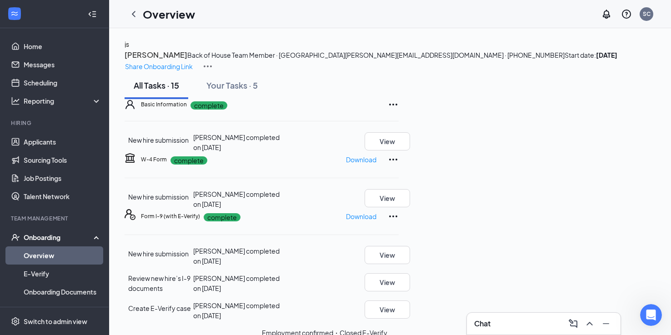
scroll to position [0, 0]
click at [193, 61] on p "Share Onboarding Link" at bounding box center [159, 66] width 68 height 10
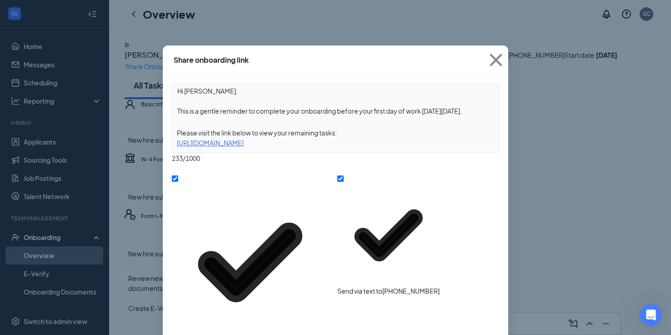
click at [331, 148] on div "Hi [PERSON_NAME], This is a gentle reminder to complete your onboarding before …" at bounding box center [335, 119] width 327 height 70
click at [330, 144] on div "[URL][DOMAIN_NAME]" at bounding box center [335, 143] width 326 height 10
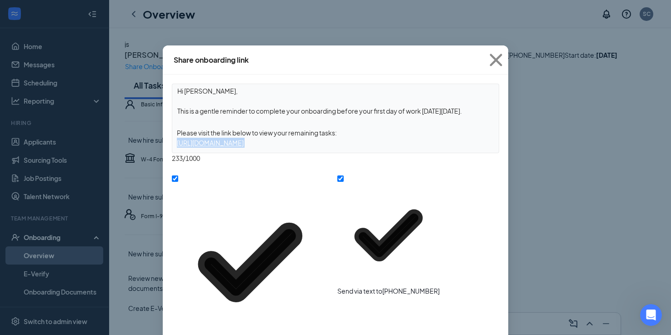
copy div "[URL][DOMAIN_NAME]"
click at [501, 58] on icon "Cross" at bounding box center [496, 60] width 25 height 25
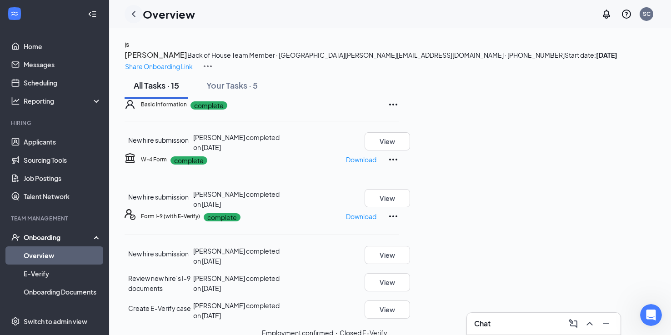
click at [131, 15] on icon "ChevronLeft" at bounding box center [133, 14] width 11 height 11
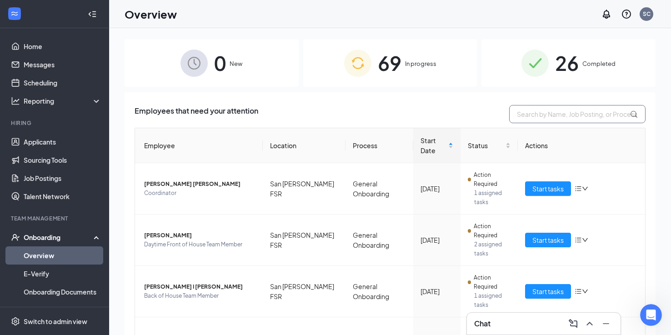
click at [551, 115] on input "text" at bounding box center [577, 114] width 136 height 18
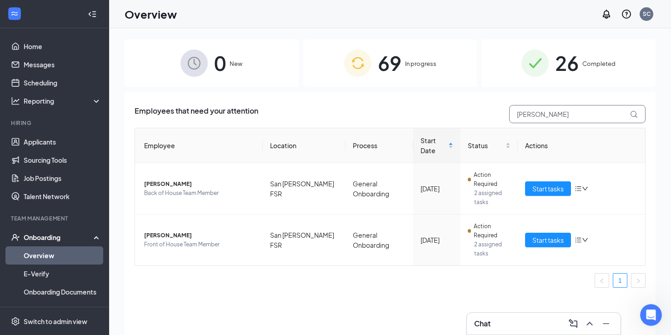
type input "[PERSON_NAME]"
drag, startPoint x: 523, startPoint y: 133, endPoint x: 541, endPoint y: 171, distance: 41.5
click at [541, 184] on span "Start tasks" at bounding box center [547, 189] width 31 height 10
click at [544, 184] on span "Start tasks" at bounding box center [547, 189] width 31 height 10
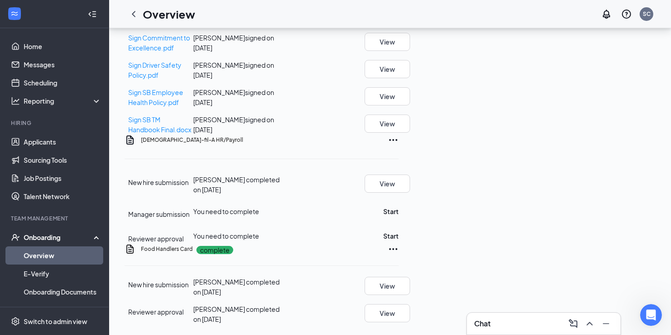
scroll to position [593, 0]
click at [399, 206] on button "Start" at bounding box center [390, 211] width 15 height 10
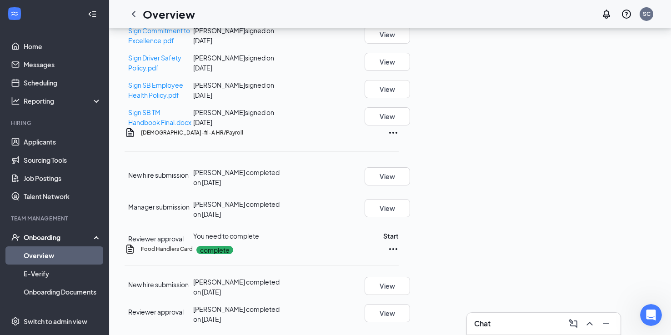
scroll to position [611, 0]
click at [399, 231] on button "Start" at bounding box center [390, 236] width 15 height 10
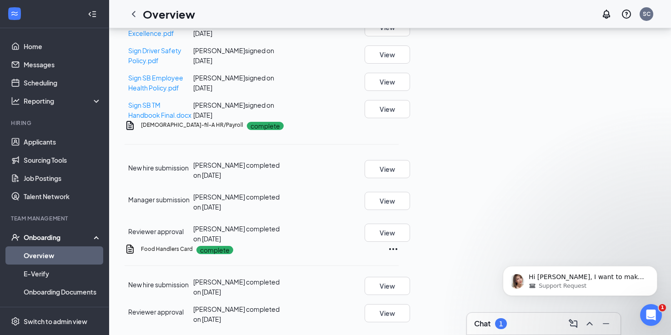
scroll to position [0, 0]
click at [570, 282] on span "Support Request" at bounding box center [563, 286] width 48 height 8
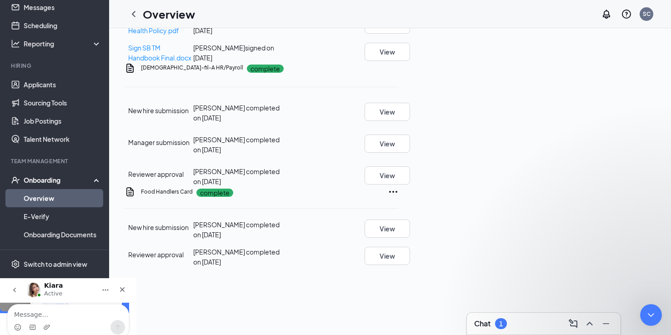
scroll to position [627, 0]
click at [75, 335] on div "Intercom messenger" at bounding box center [68, 327] width 121 height 15
click at [75, 320] on textarea "Message…" at bounding box center [68, 312] width 121 height 15
type textarea "yes!"
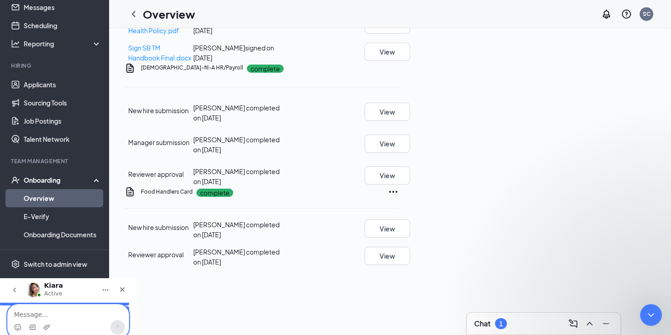
click at [123, 320] on textarea "Message…" at bounding box center [68, 312] width 121 height 15
click at [571, 317] on icon "Close Intercom Messenger" at bounding box center [649, 313] width 11 height 11
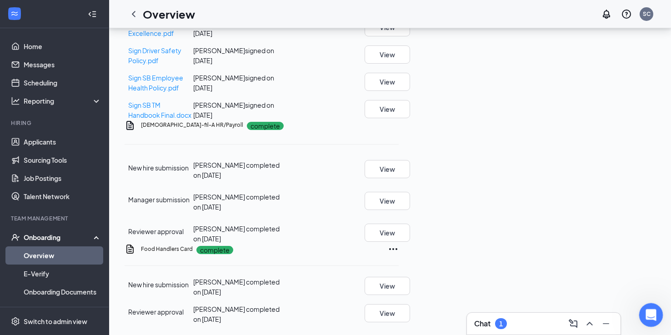
click at [571, 311] on icon "Open Intercom Messenger" at bounding box center [649, 313] width 15 height 15
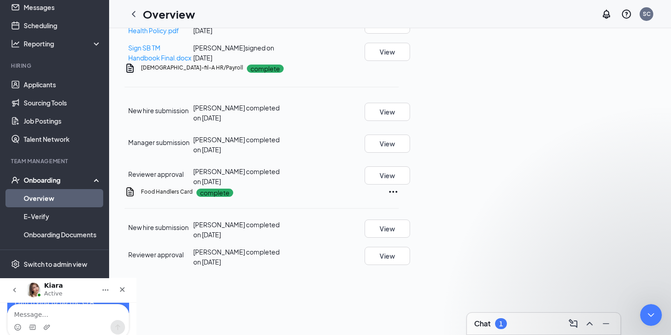
scroll to position [639, 0]
click at [18, 291] on icon "go back" at bounding box center [14, 289] width 7 height 7
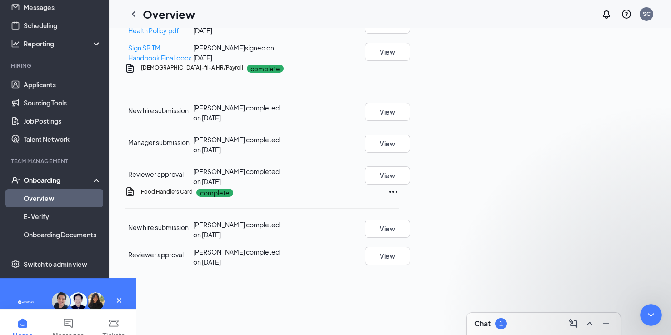
scroll to position [0, 0]
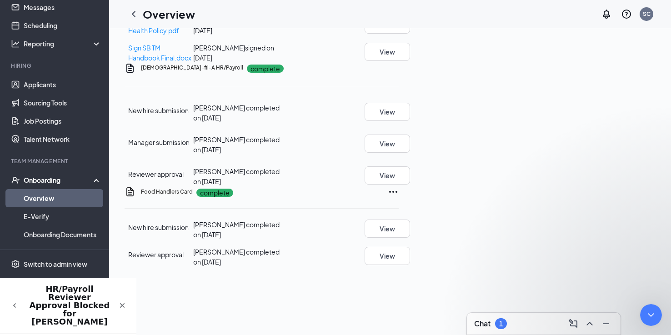
click at [14, 302] on icon "go back" at bounding box center [14, 305] width 7 height 7
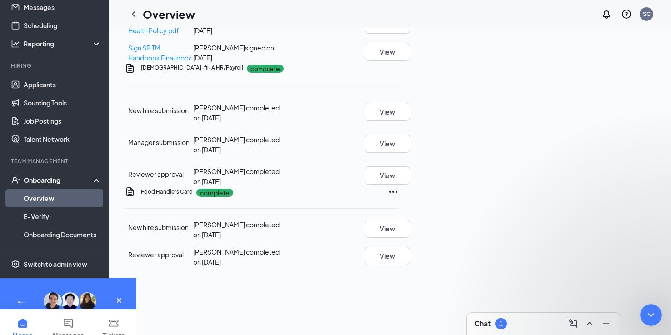
scroll to position [28, 0]
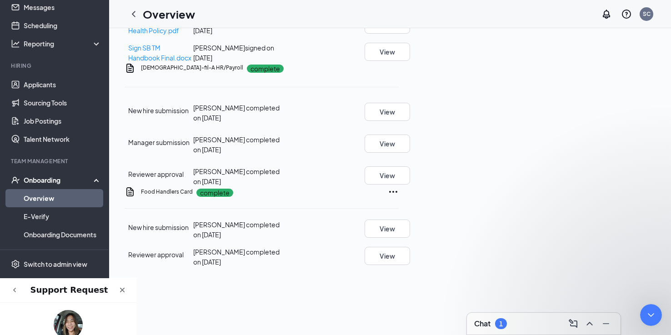
click at [15, 294] on button "go back" at bounding box center [14, 289] width 17 height 17
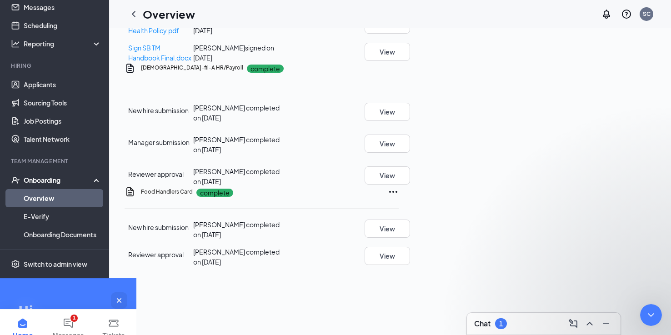
scroll to position [38, 0]
click at [91, 346] on button "1 Messages" at bounding box center [67, 328] width 45 height 36
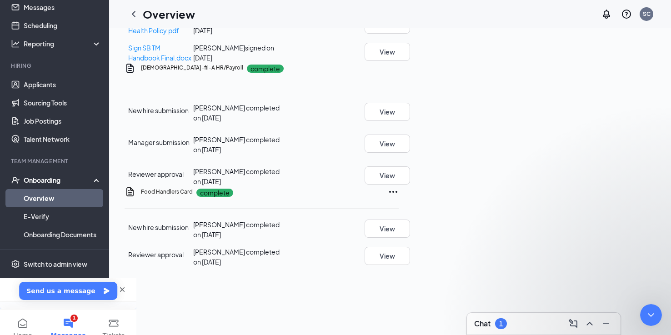
click at [94, 334] on div "Kiara • Just now" at bounding box center [73, 333] width 83 height 10
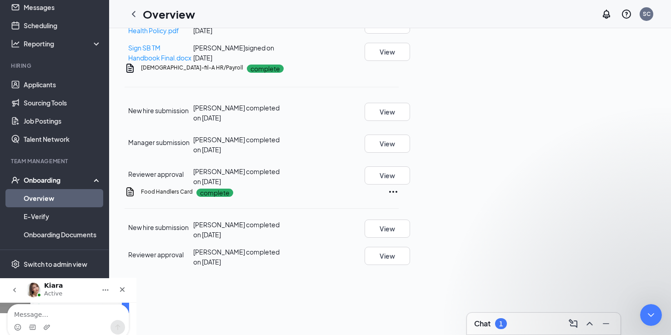
scroll to position [681, 0]
click at [91, 335] on div "Intercom messenger" at bounding box center [68, 327] width 121 height 15
click at [93, 320] on textarea "Message…" at bounding box center [68, 312] width 121 height 15
click at [92, 320] on textarea "Message…" at bounding box center [68, 312] width 121 height 15
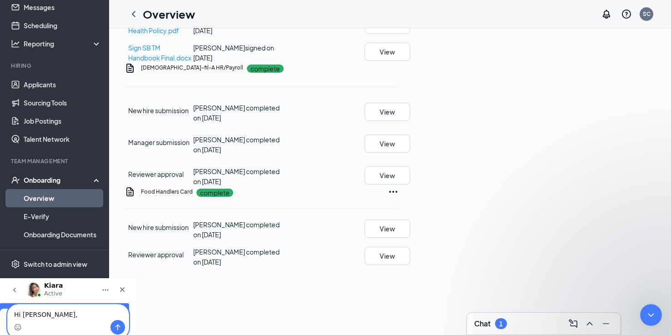
type textarea "Hi [PERSON_NAME],"
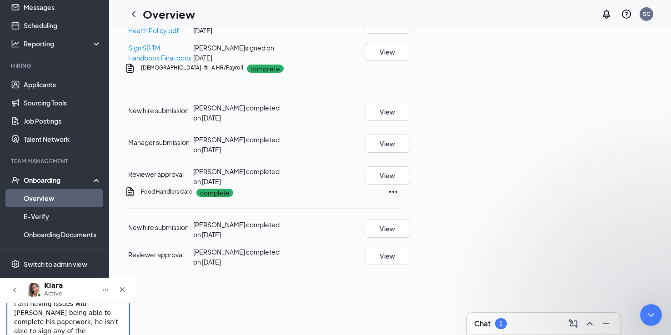
scroll to position [720, 0]
type textarea "I am having issues with [PERSON_NAME] being able to complete his paperwork, he …"
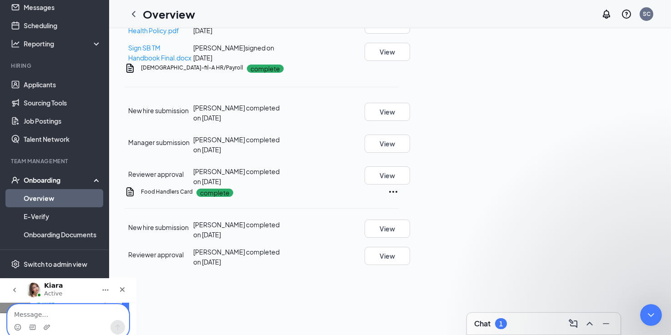
scroll to position [748, 0]
click at [126, 290] on icon "Close" at bounding box center [122, 289] width 7 height 7
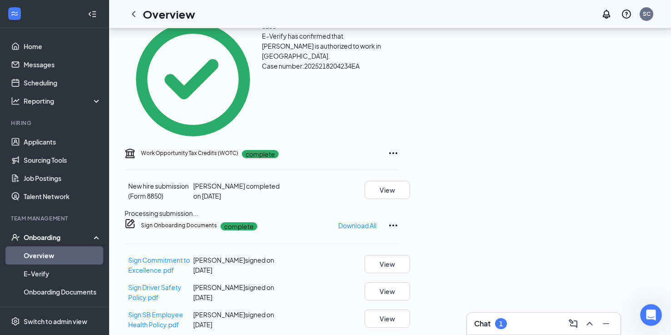
scroll to position [229, 0]
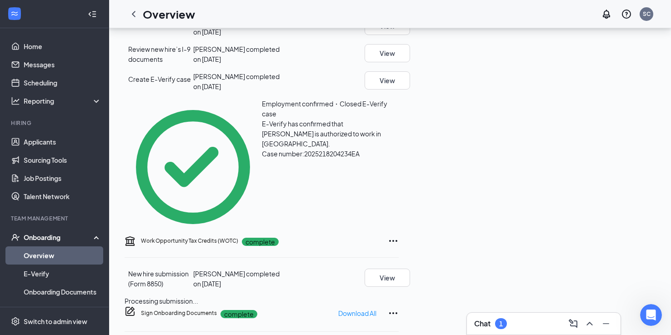
click at [65, 241] on div "Onboarding" at bounding box center [59, 237] width 70 height 9
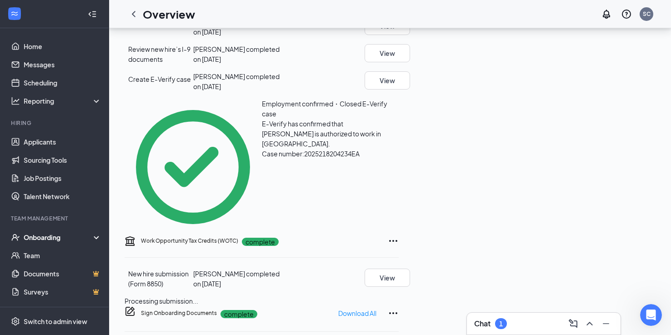
click at [75, 239] on div "Onboarding" at bounding box center [59, 237] width 70 height 9
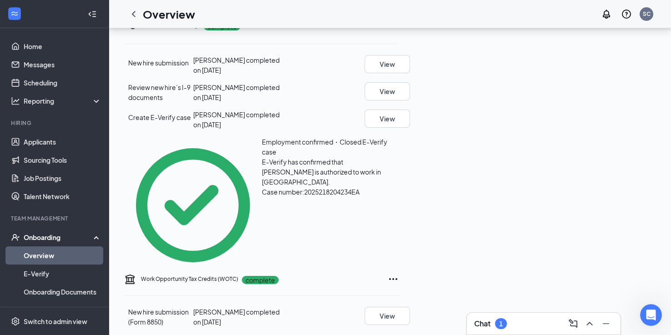
click at [72, 250] on link "Overview" at bounding box center [63, 255] width 78 height 18
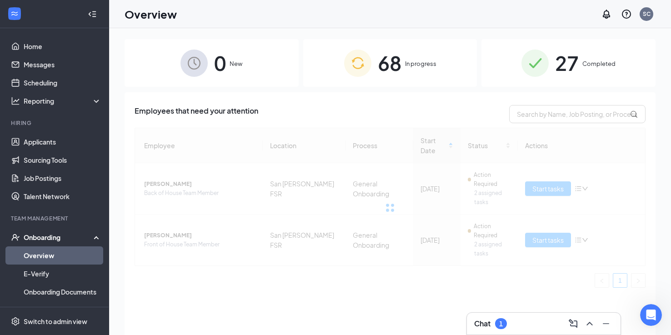
click at [390, 58] on span "68" at bounding box center [390, 62] width 24 height 31
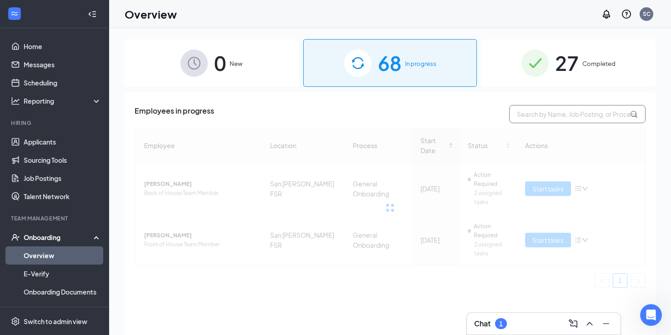
click at [532, 118] on input "text" at bounding box center [577, 114] width 136 height 18
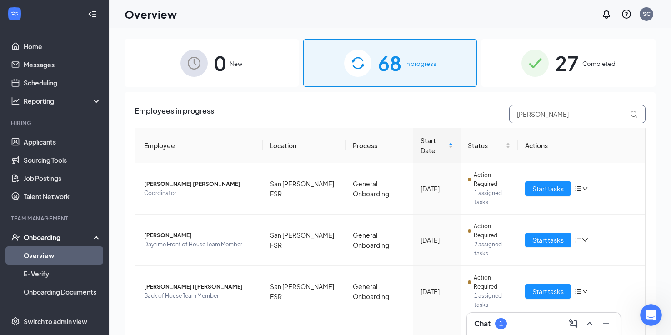
type input "[PERSON_NAME]"
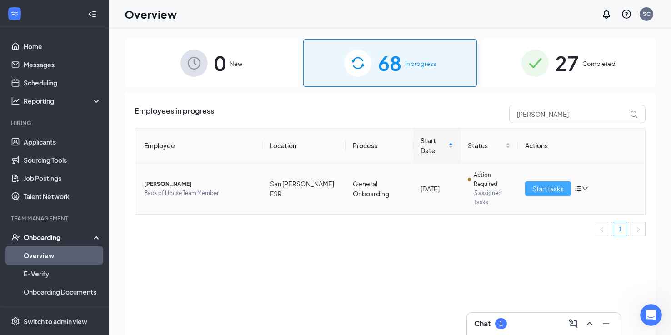
click at [546, 184] on span "Start tasks" at bounding box center [547, 189] width 31 height 10
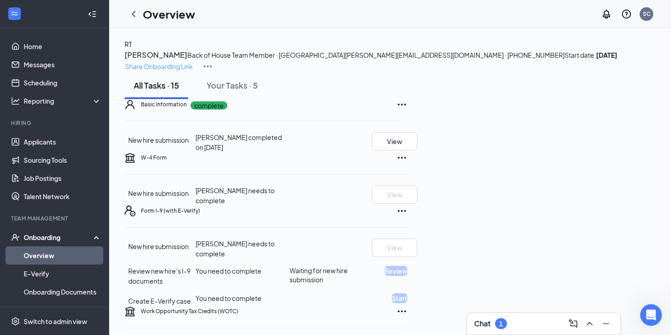
click at [193, 61] on p "Share Onboarding Link" at bounding box center [159, 66] width 68 height 10
type textarea "Hi [PERSON_NAME], This is a gentle reminder to complete your onboarding before …"
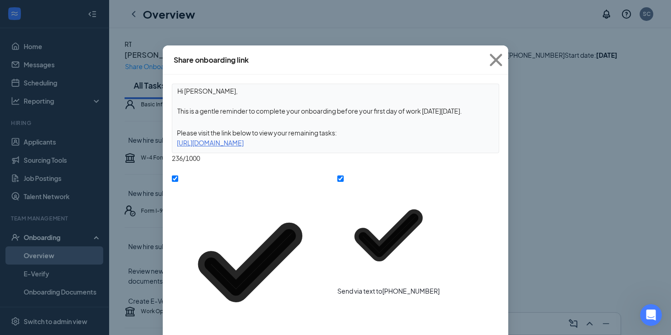
click at [366, 142] on div "[URL][DOMAIN_NAME]" at bounding box center [335, 143] width 326 height 10
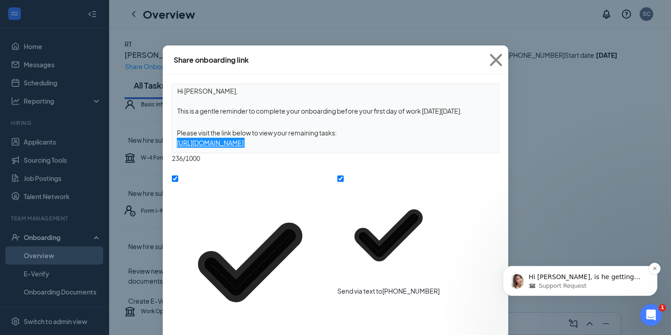
click at [563, 272] on div "Hi [PERSON_NAME], is he getting any error message? Support Request" at bounding box center [580, 281] width 155 height 30
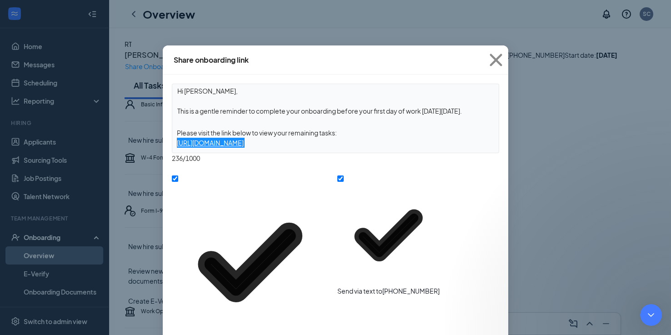
scroll to position [873, 0]
type textarea "he get this notification when he is trying move on to. the next sections.."
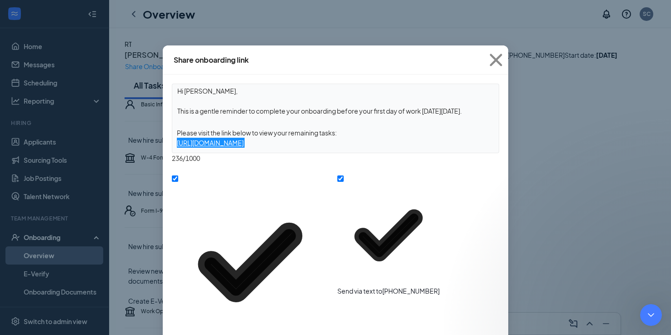
type textarea "h"
type textarea "He has already tried different browsers, clearing cache, and also done private …"
click at [306, 136] on div "Please visit the link below to view your remaining tasks:" at bounding box center [335, 133] width 326 height 10
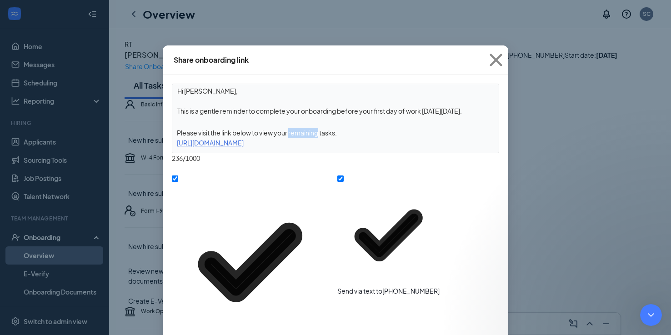
click at [306, 136] on div "Please visit the link below to view your remaining tasks:" at bounding box center [335, 133] width 326 height 10
click at [305, 140] on div "[URL][DOMAIN_NAME]" at bounding box center [335, 143] width 326 height 10
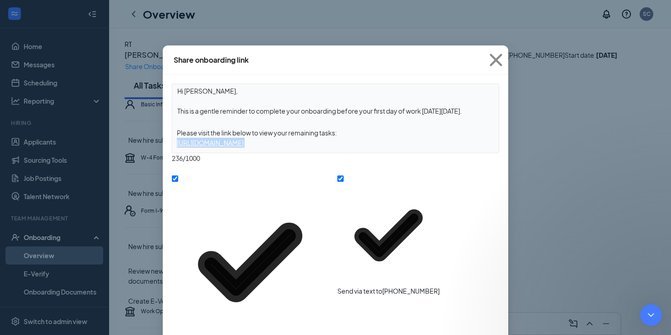
copy div "[URL][DOMAIN_NAME]"
click at [393, 41] on div "Share onboarding link Hi [PERSON_NAME], This is a gentle reminder to complete y…" at bounding box center [335, 167] width 671 height 335
